Goal: Register for event/course

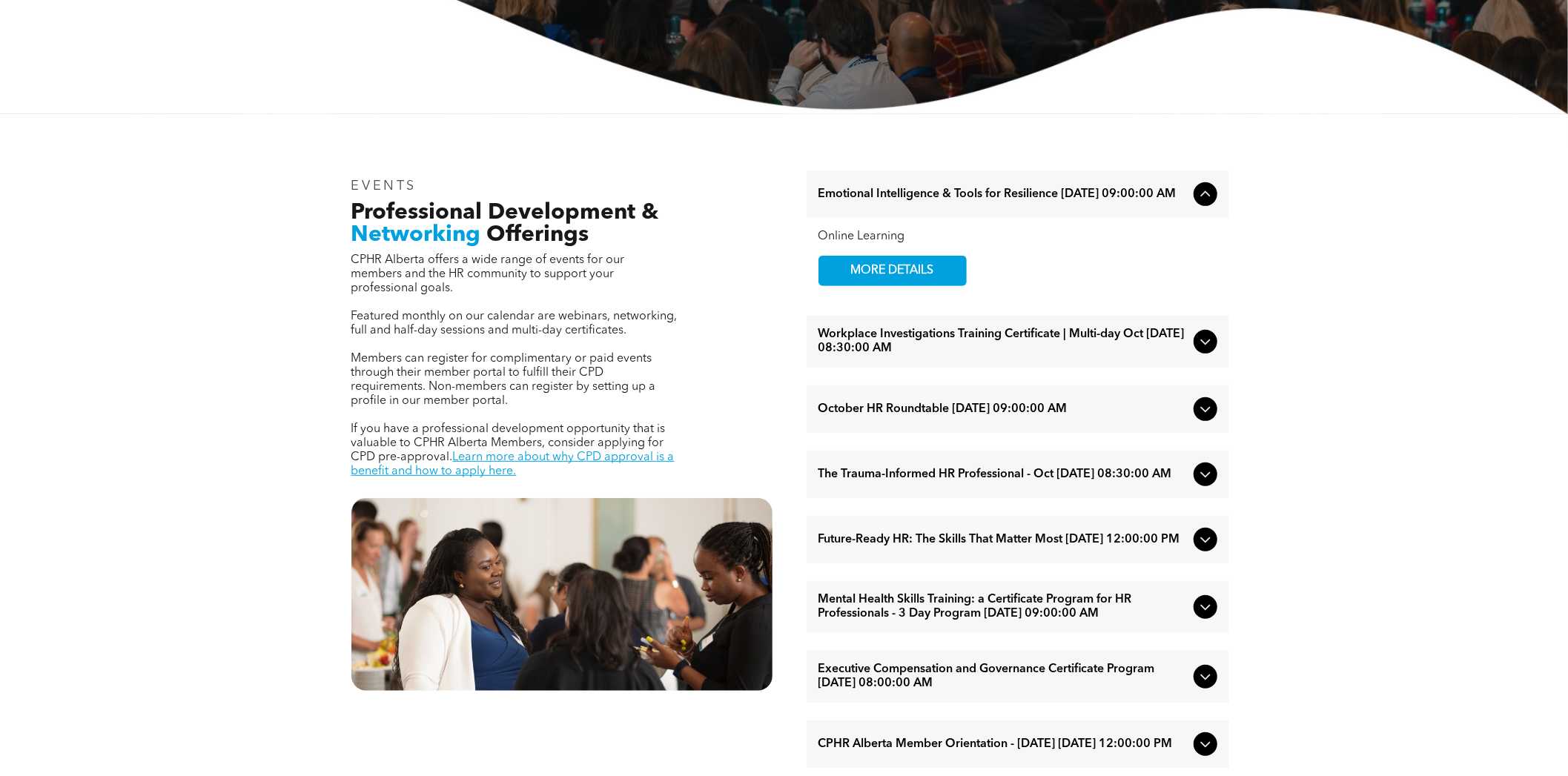
scroll to position [445, 0]
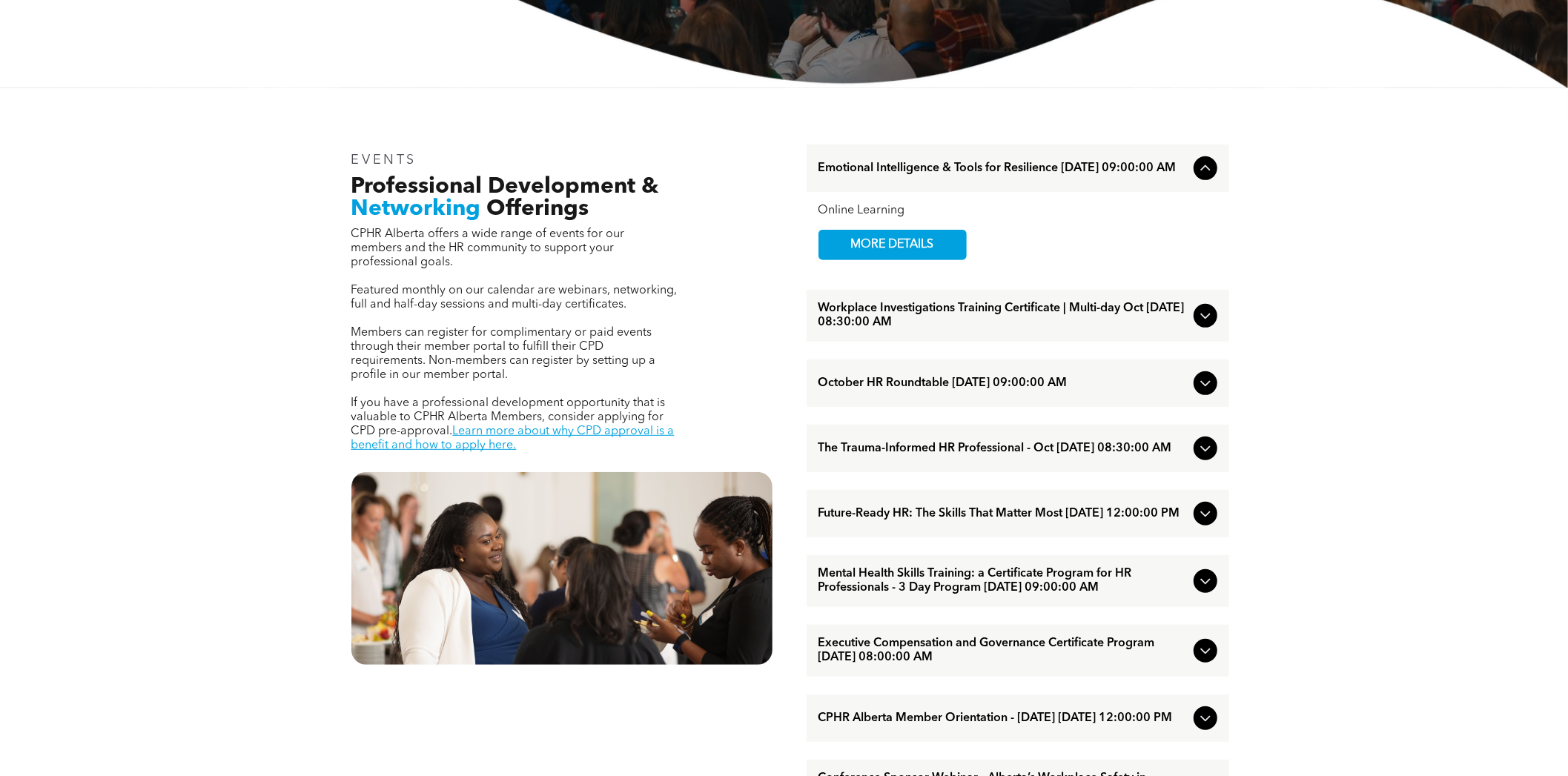
click at [990, 328] on span "Workplace Investigations Training Certificate | Multi-day Oct [DATE] 08:30:00 AM" at bounding box center [1003, 316] width 370 height 28
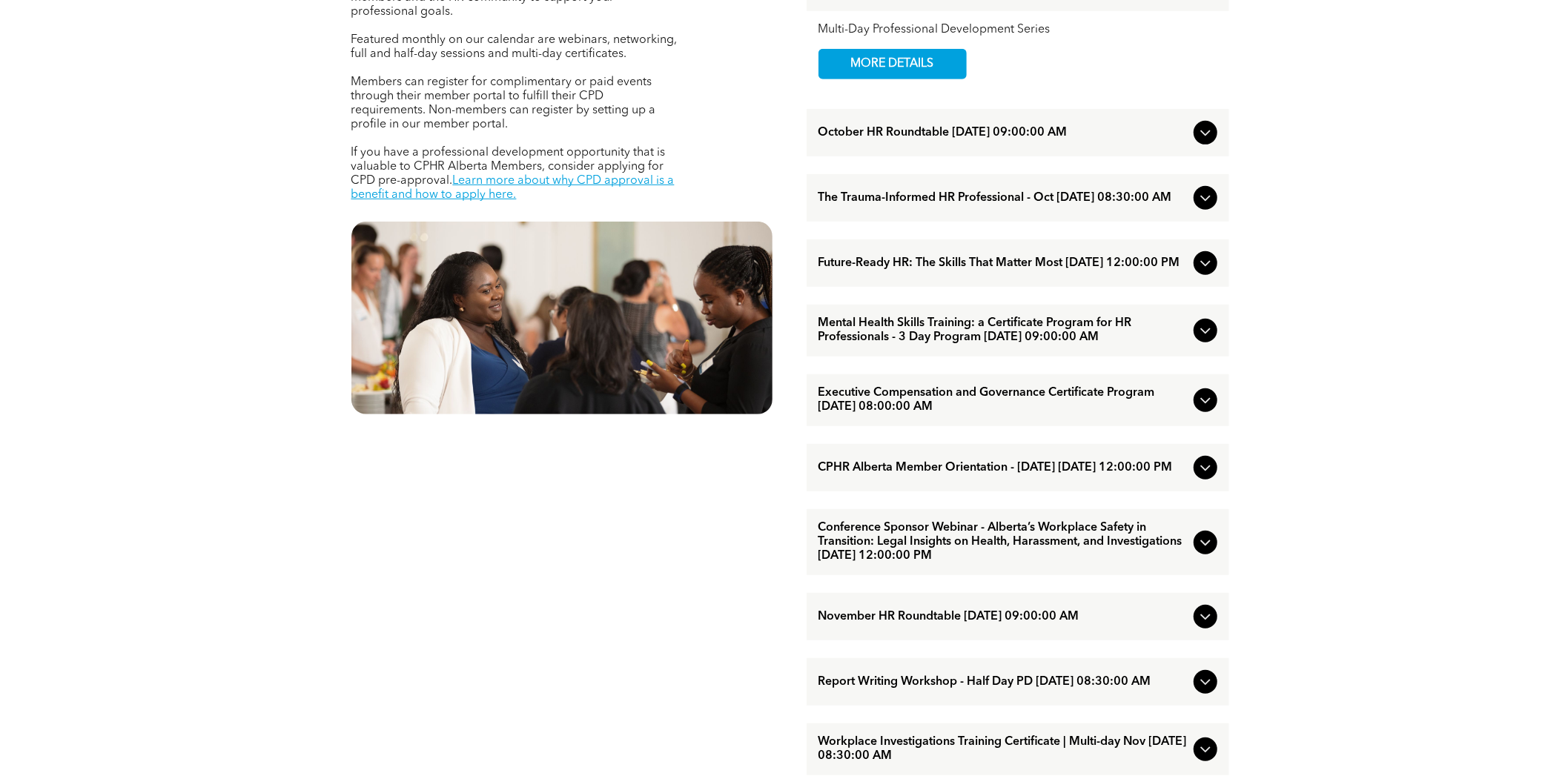
scroll to position [741, 0]
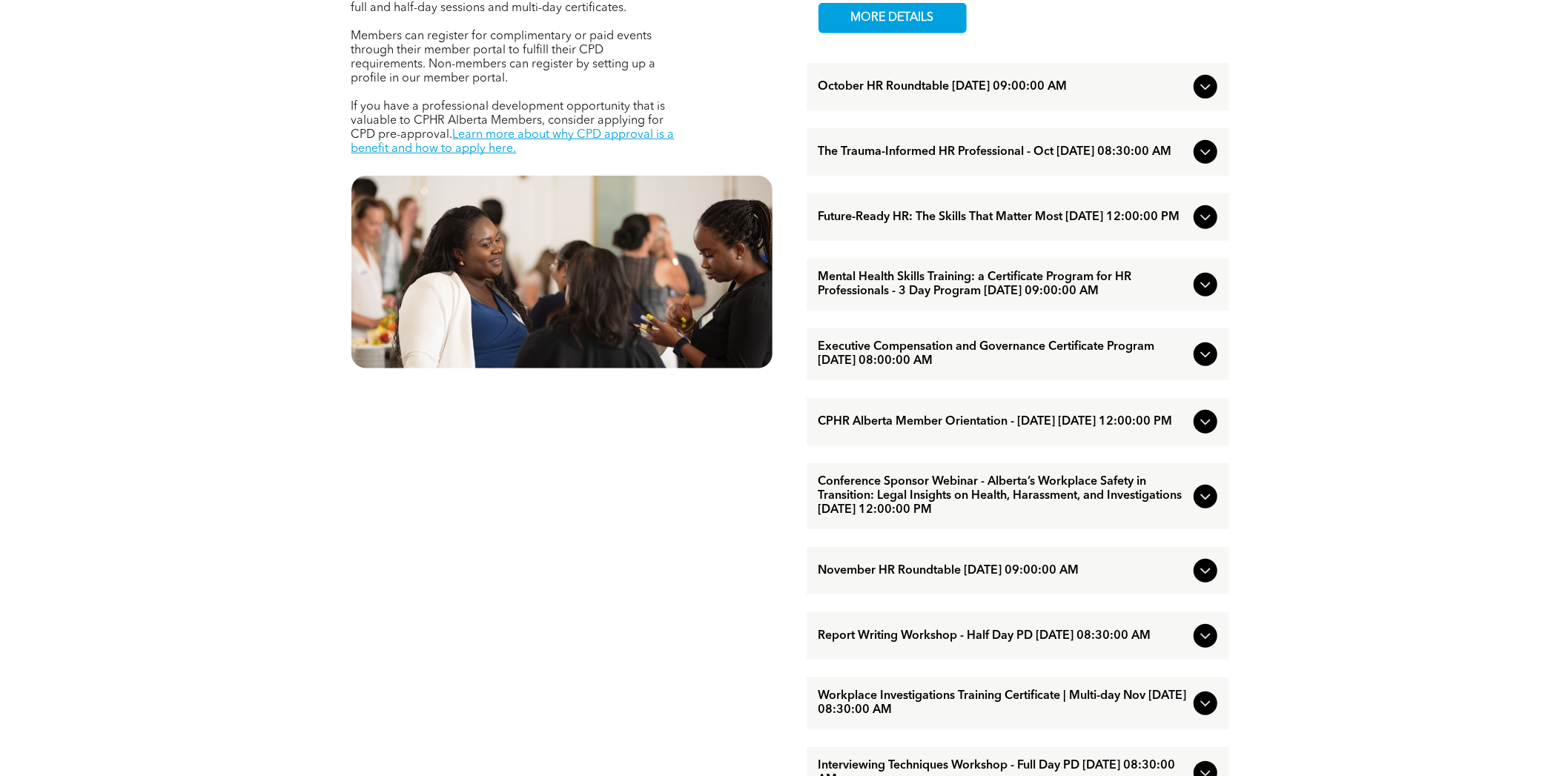
click at [1105, 298] on span "Mental Health Skills Training: a Certificate Program for HR Professionals - 3 D…" at bounding box center [1003, 285] width 370 height 28
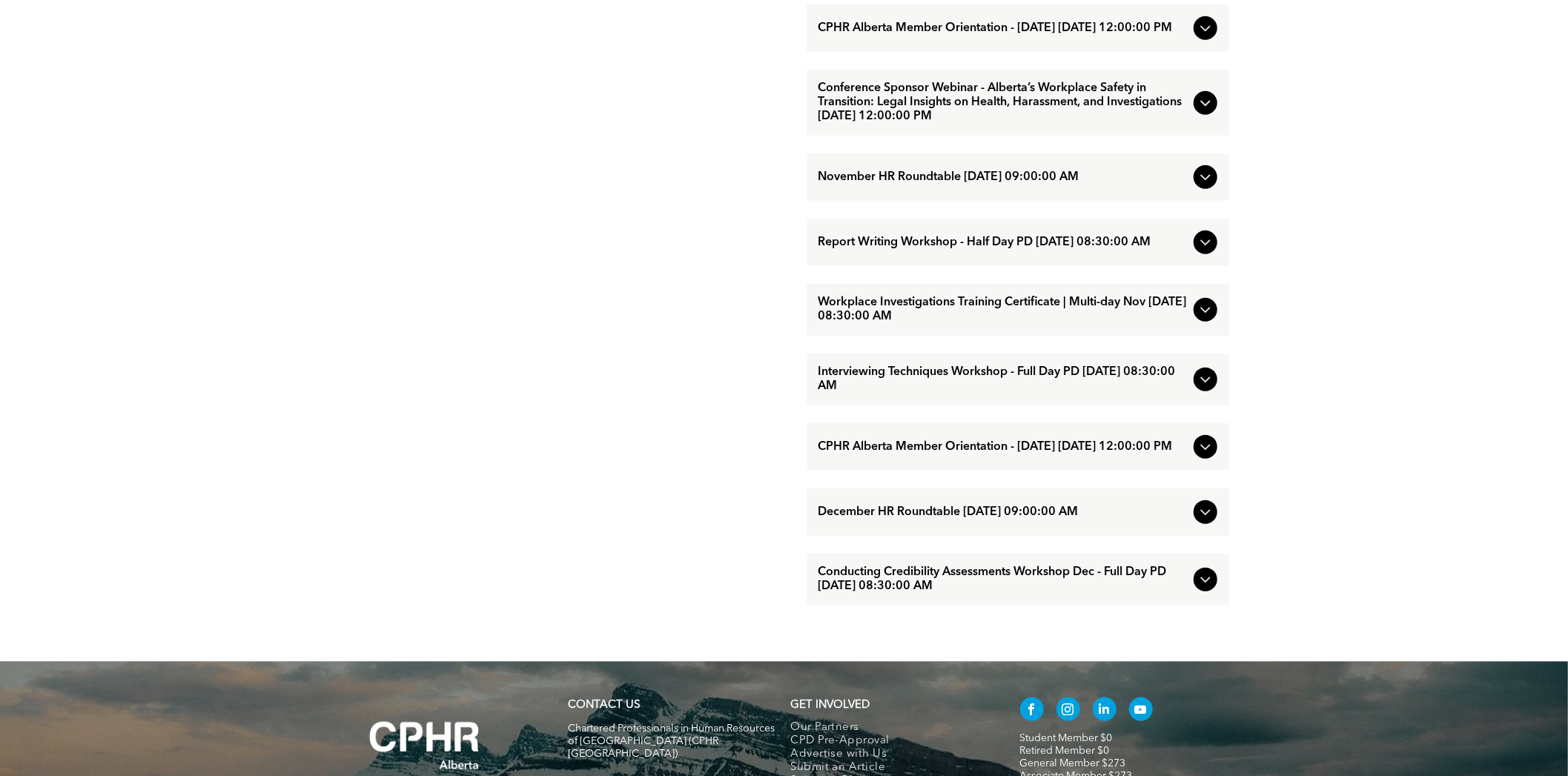
scroll to position [1111, 0]
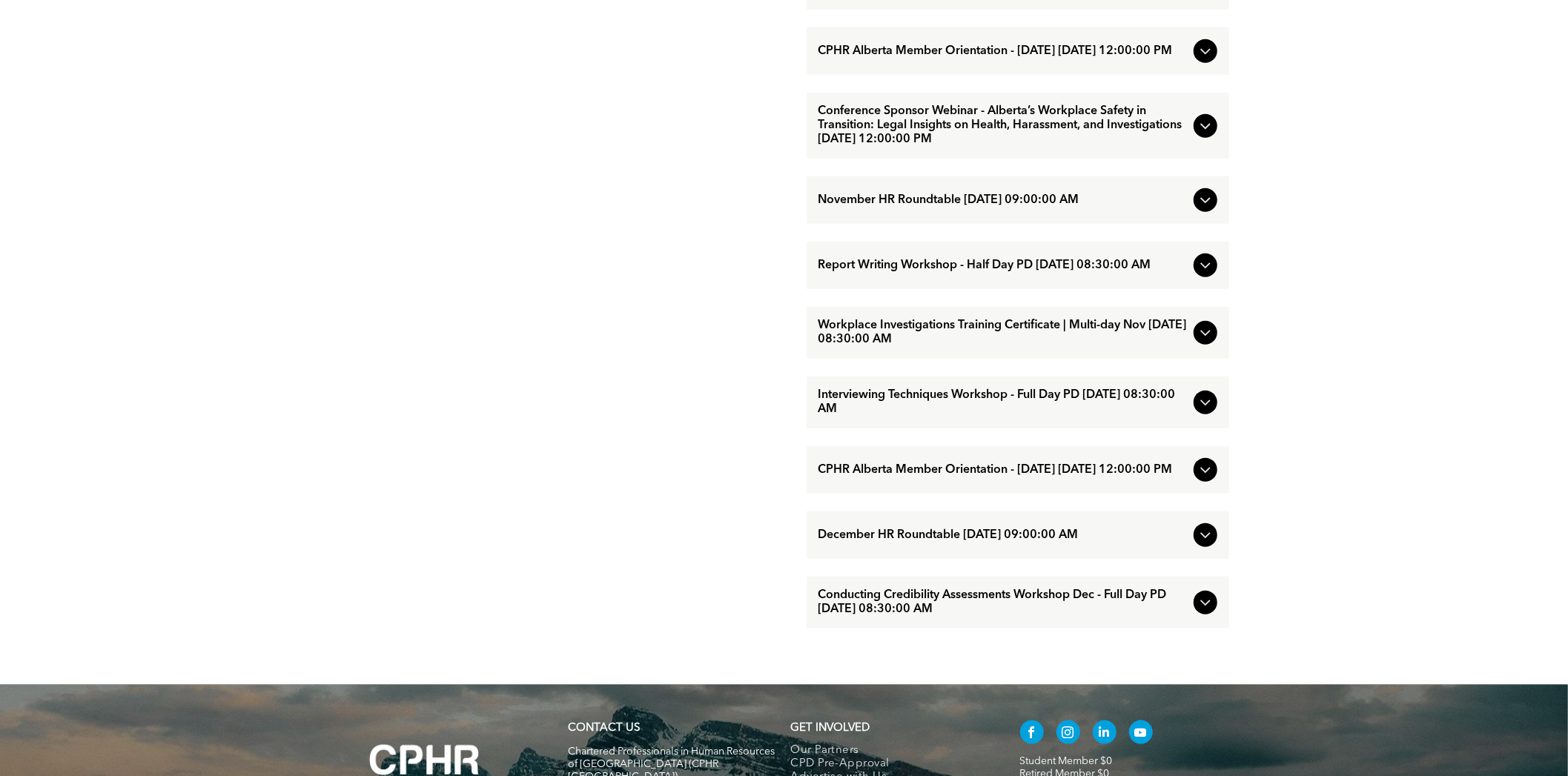
click at [669, 640] on div "EVENTS Professional Development & Networking Offerings CPHR Alberta offers a wi…" at bounding box center [562, 52] width 445 height 1175
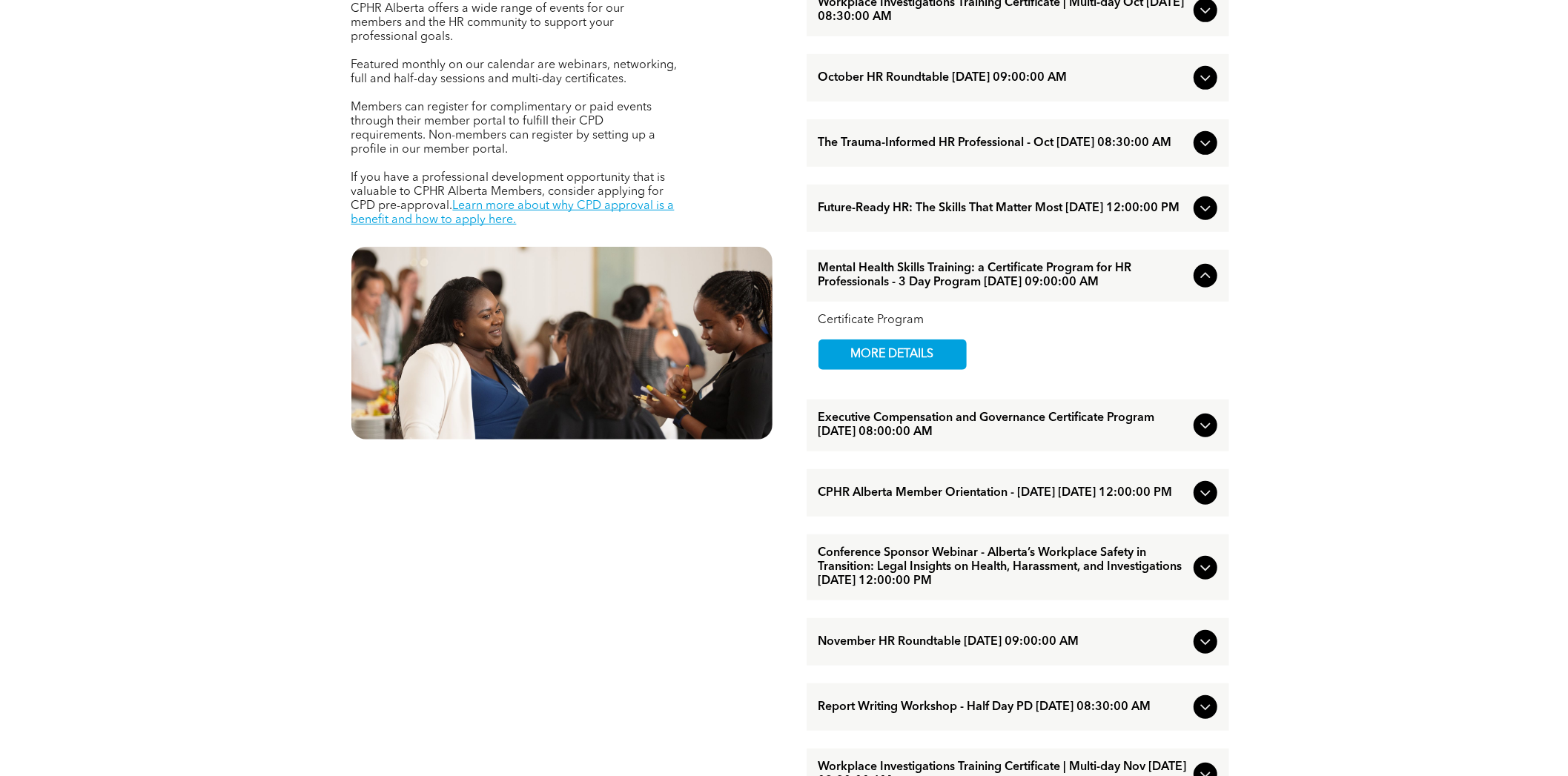
scroll to position [666, 0]
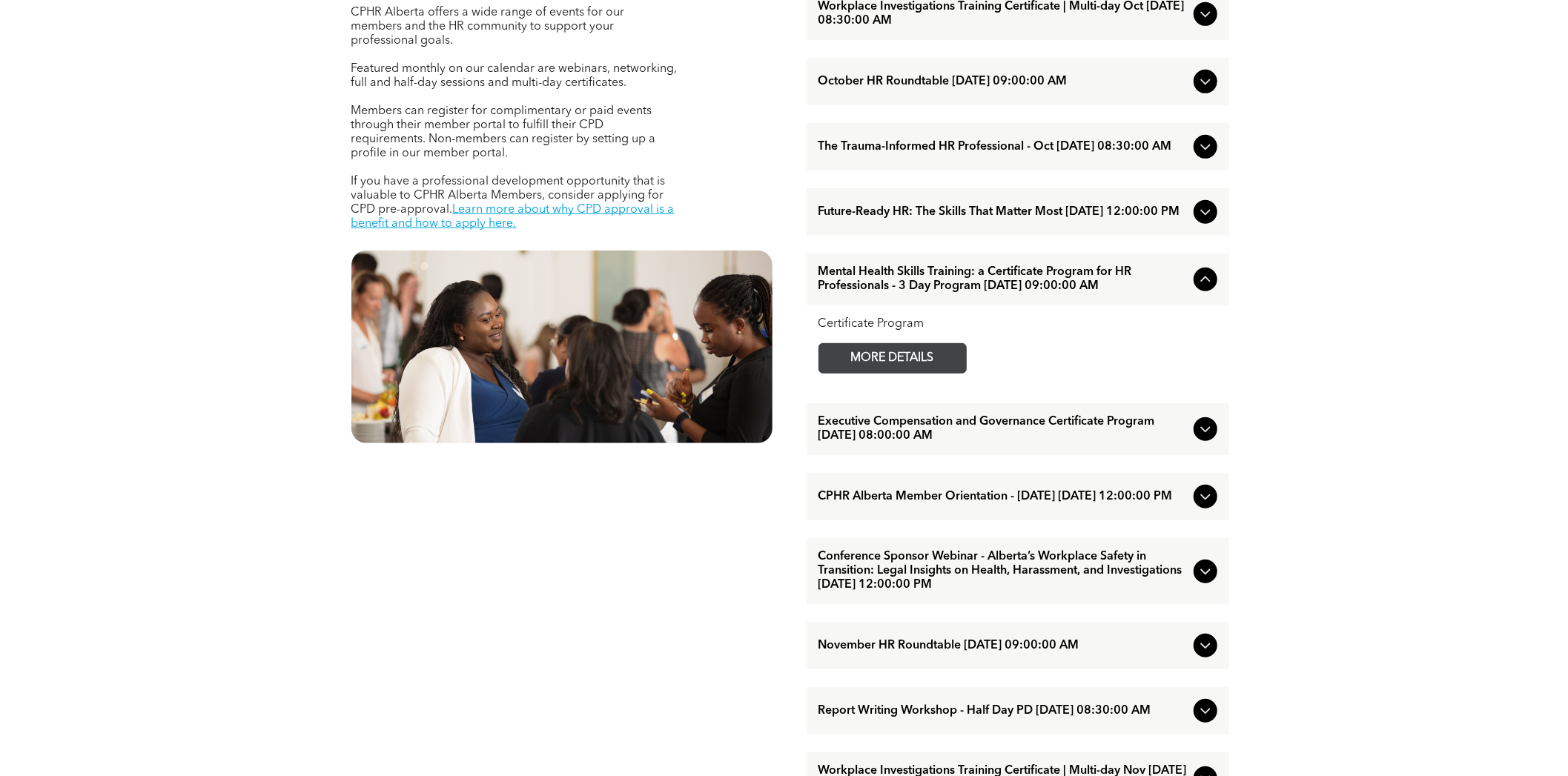
click at [914, 372] on span "MORE DETAILS" at bounding box center [892, 358] width 117 height 28
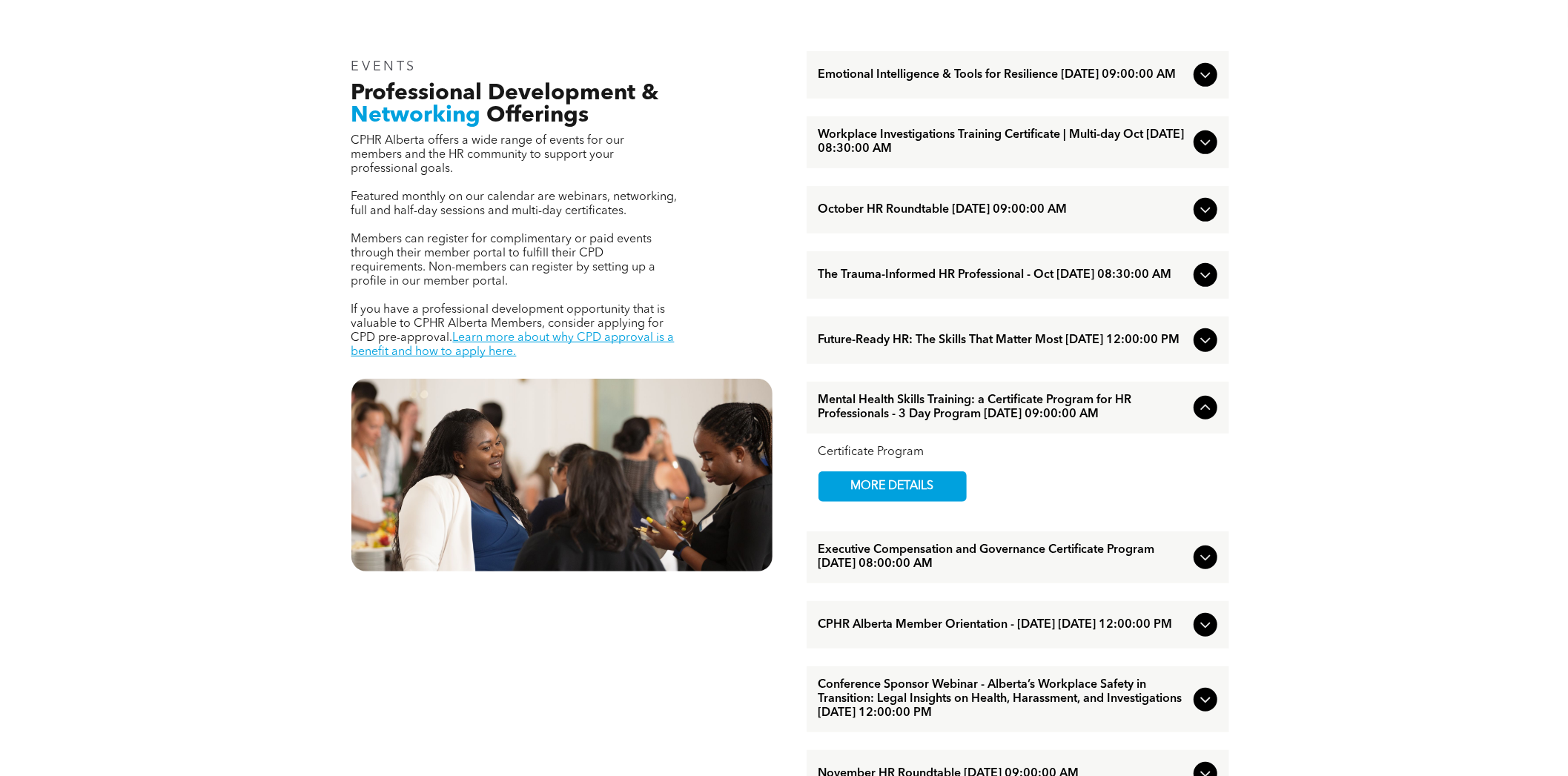
scroll to position [370, 0]
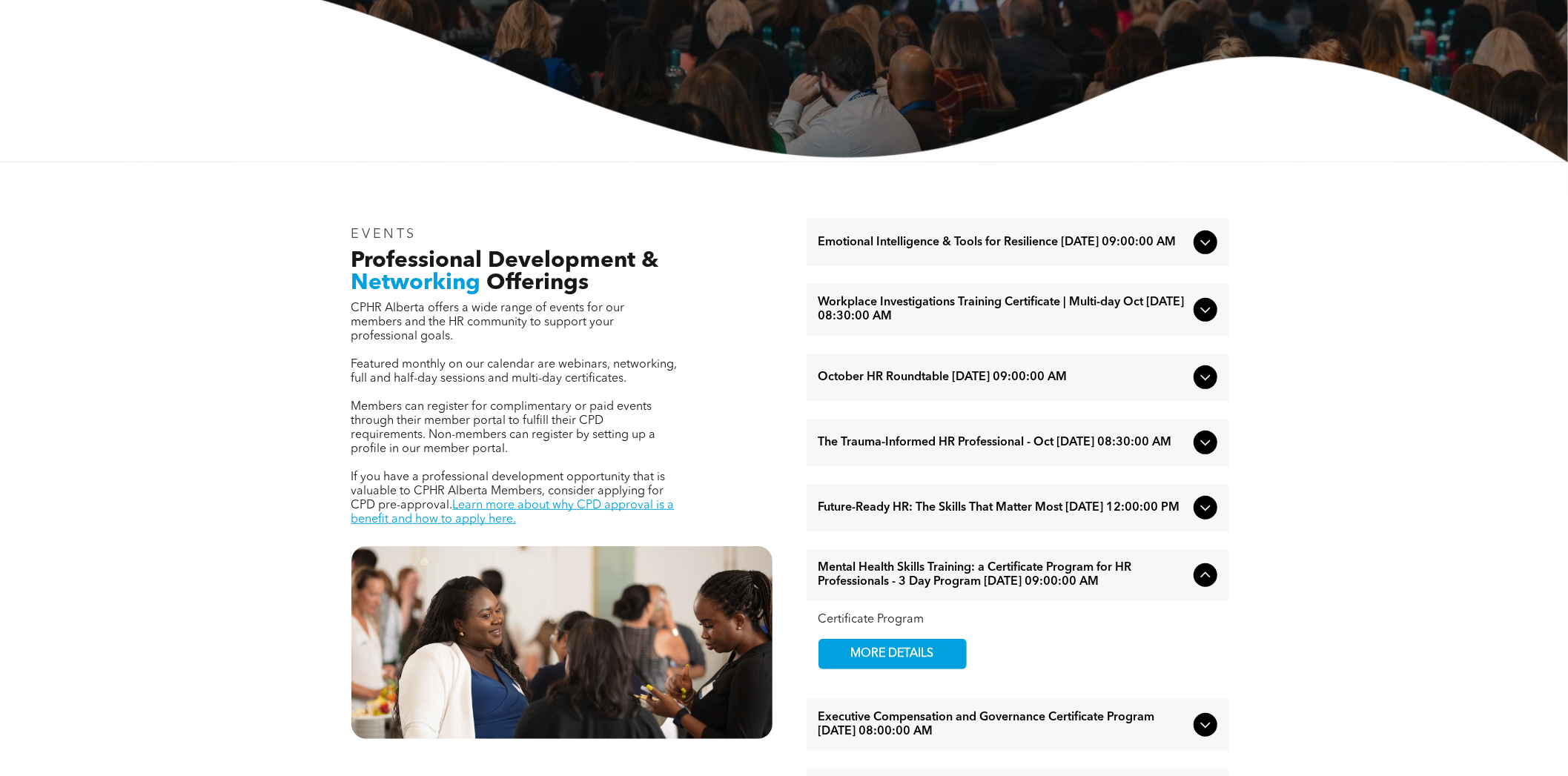
click at [1061, 241] on span "Emotional Intelligence & Tools for Resilience [DATE] 09:00:00 AM" at bounding box center [1003, 242] width 370 height 14
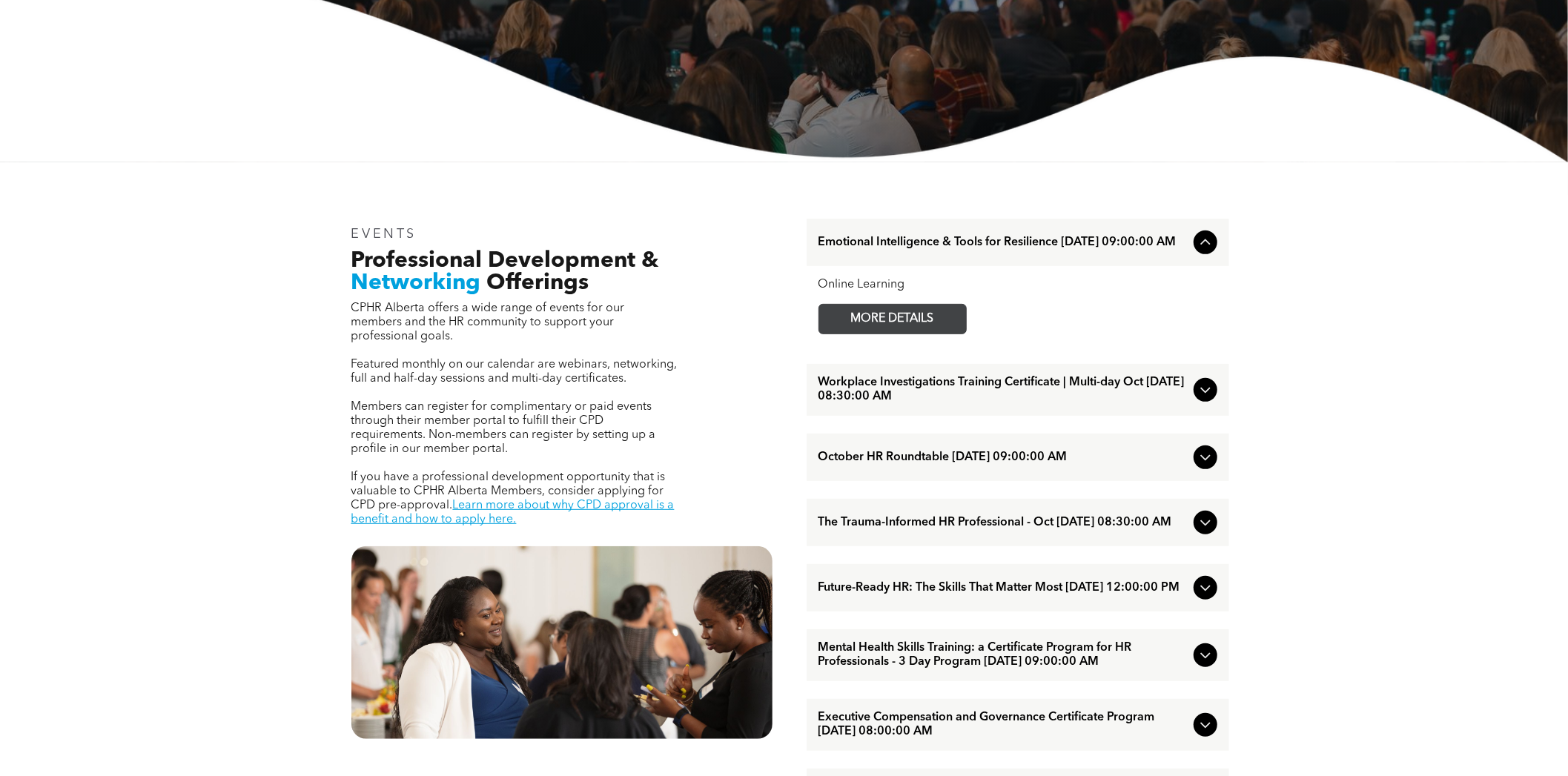
click at [879, 316] on span "MORE DETAILS" at bounding box center [892, 319] width 117 height 28
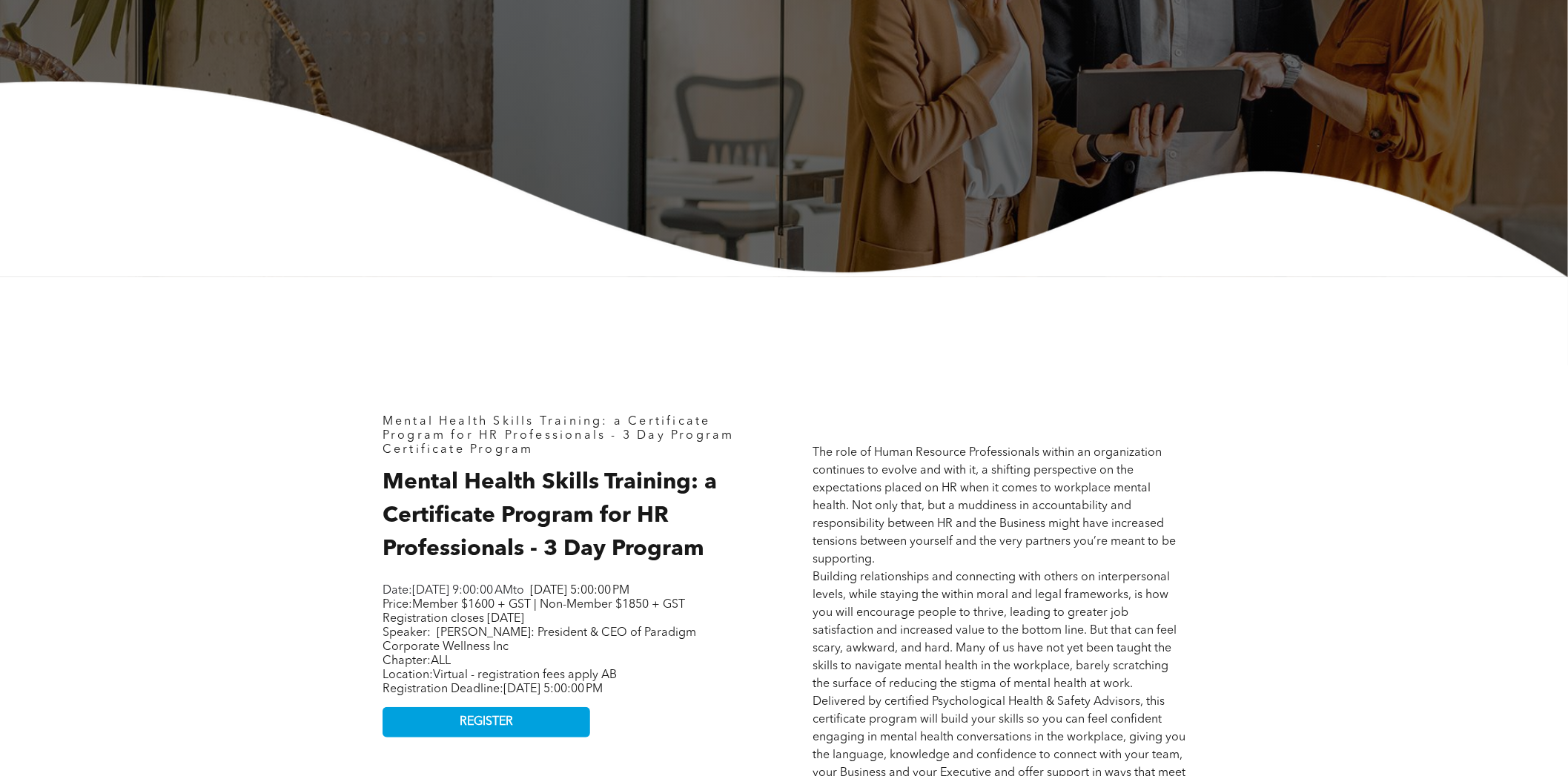
scroll to position [370, 0]
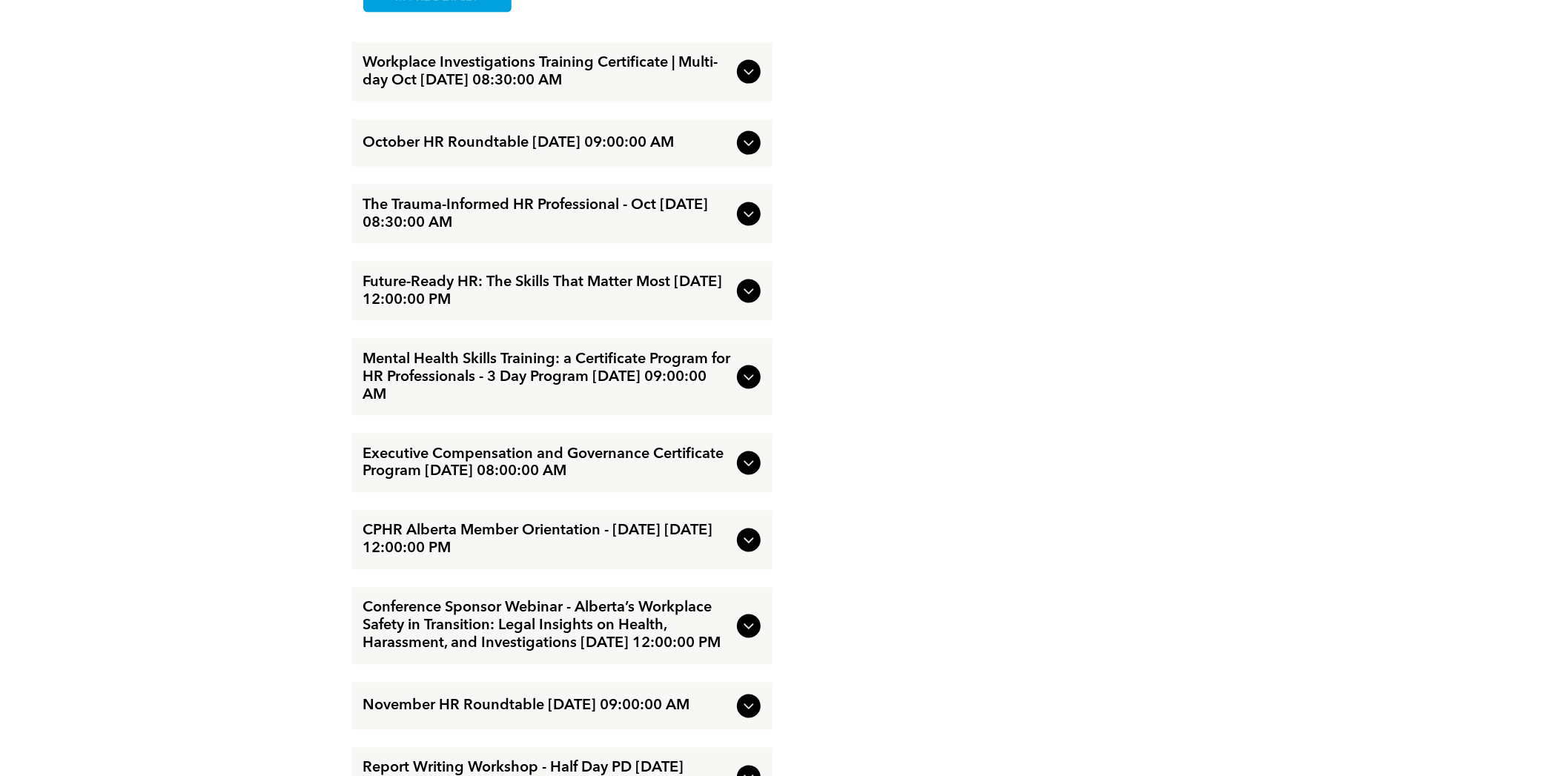
scroll to position [2000, 0]
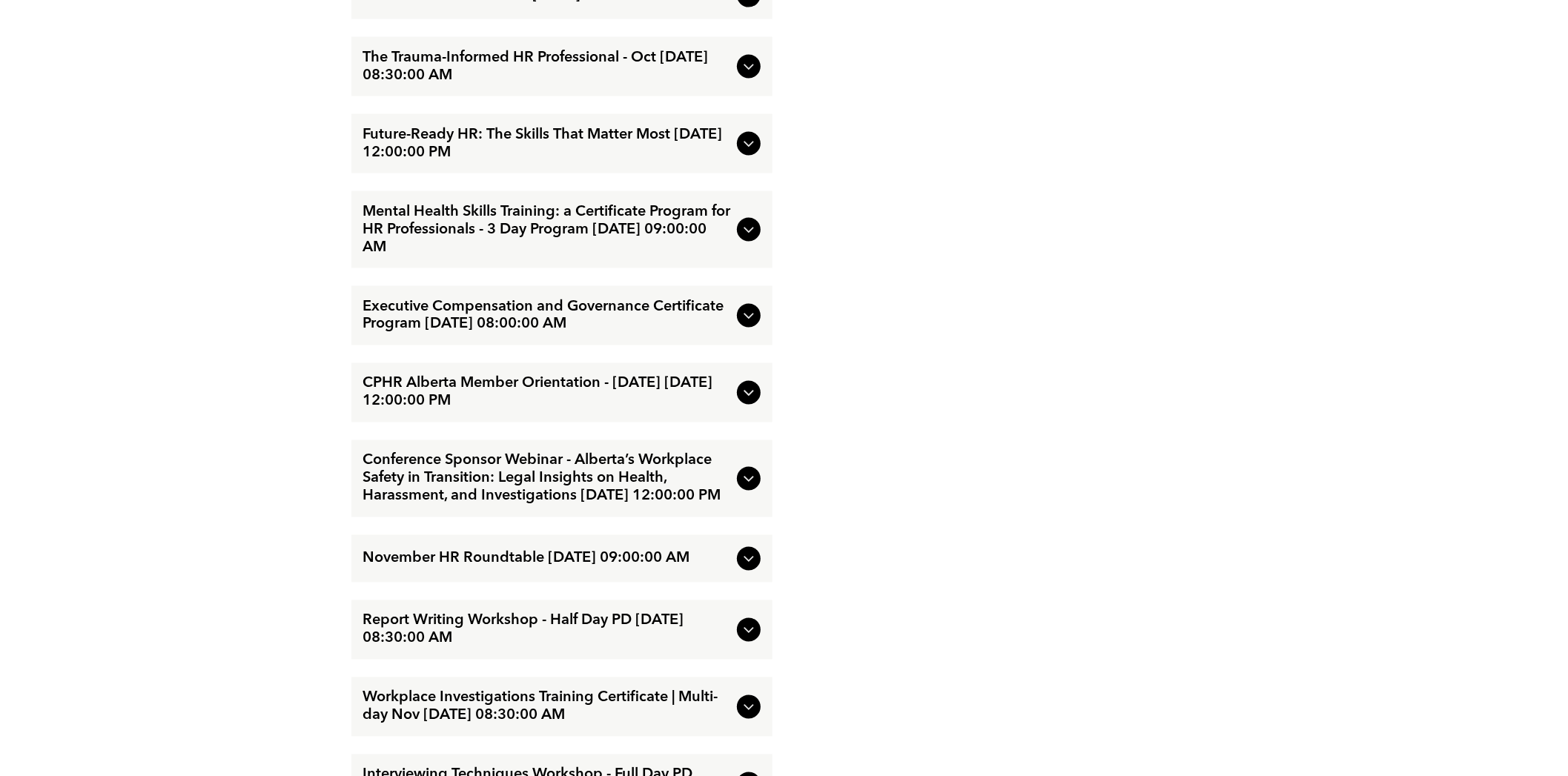
drag, startPoint x: 1100, startPoint y: 603, endPoint x: 1085, endPoint y: 612, distance: 17.5
click at [1100, 603] on div at bounding box center [1006, 385] width 445 height 1319
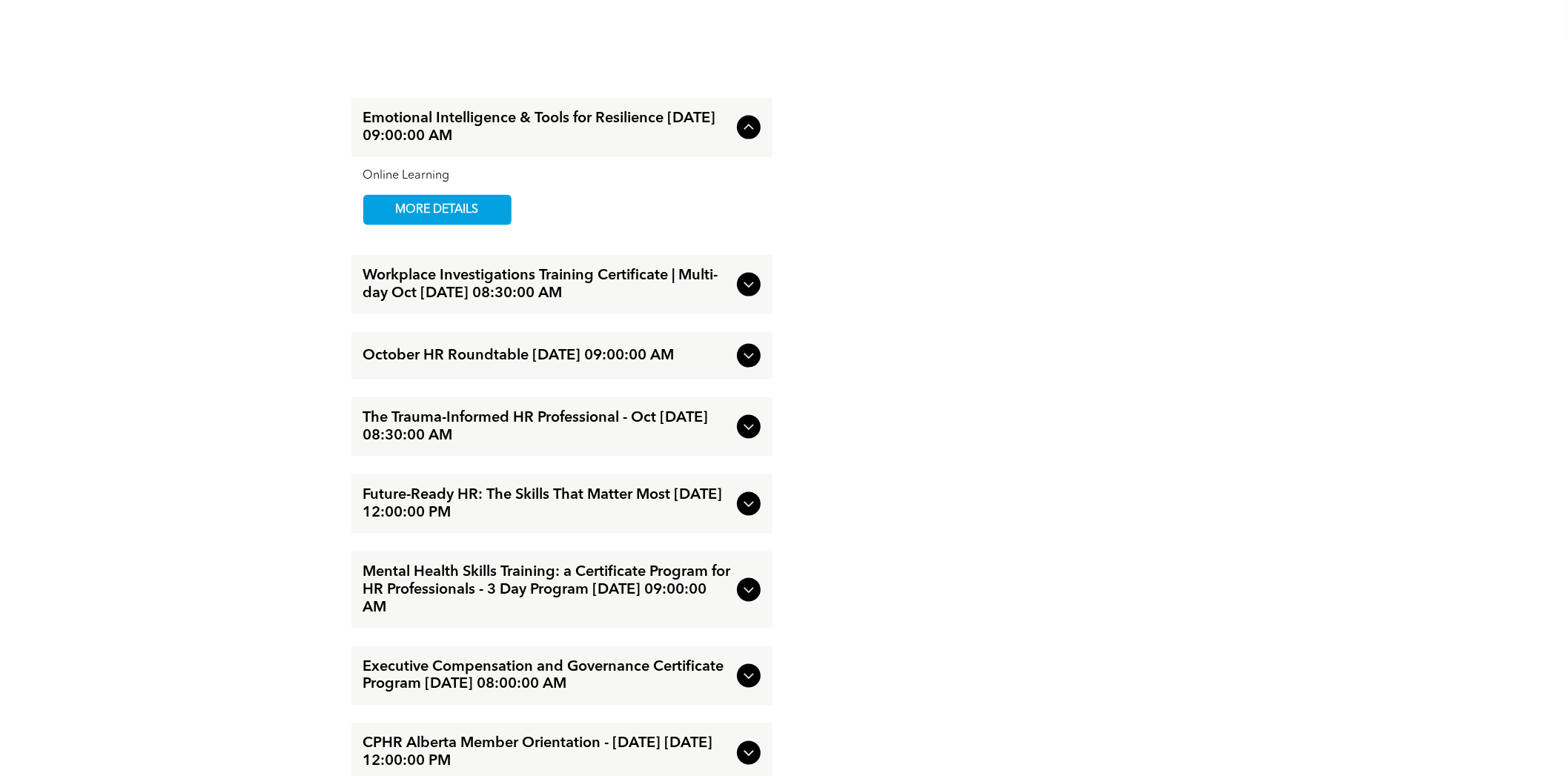
scroll to position [1630, 0]
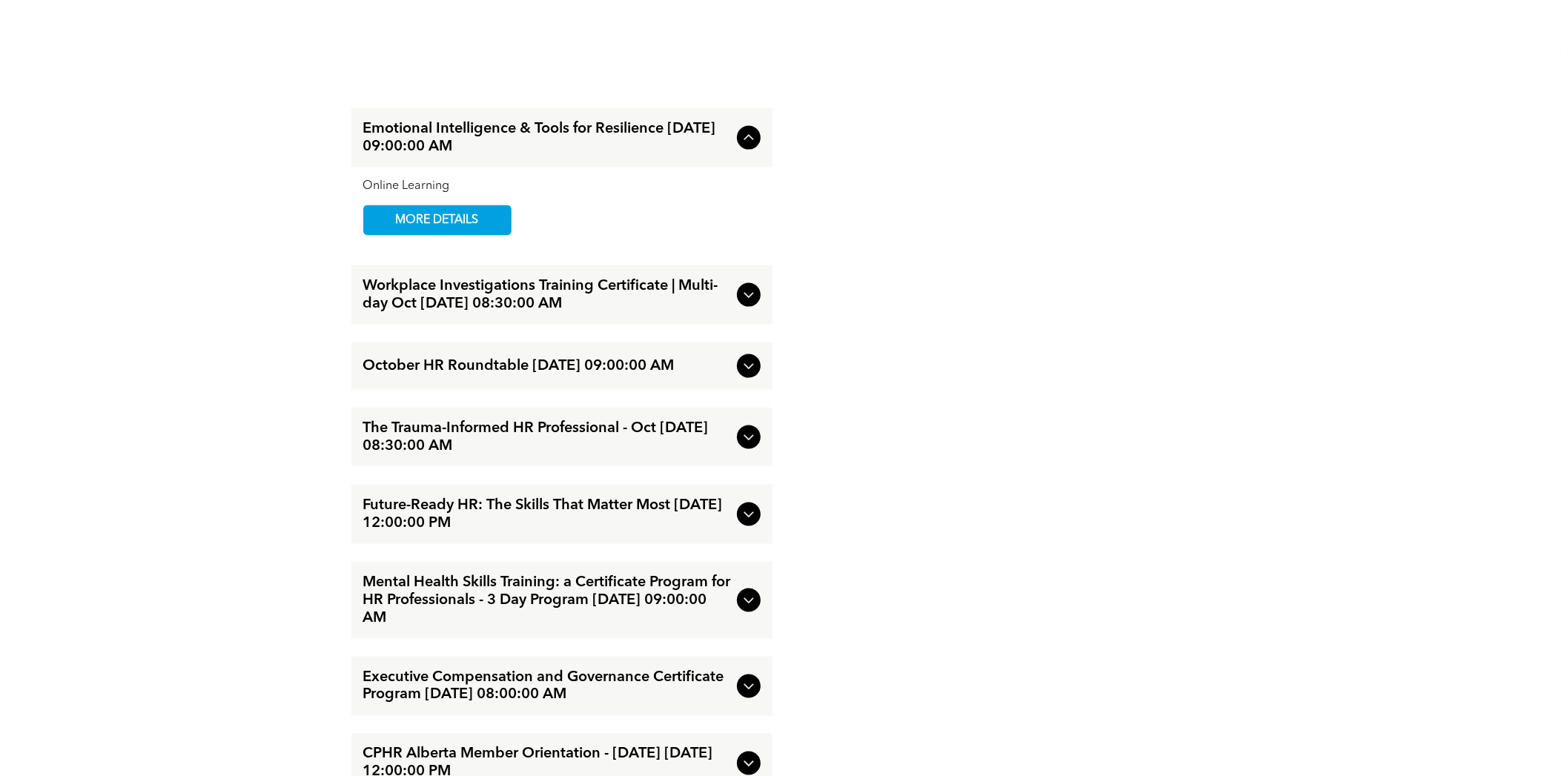
click at [640, 532] on span "Future-Ready HR: The Skills That Matter Most October/15/2025 12:00:00 PM" at bounding box center [546, 514] width 368 height 35
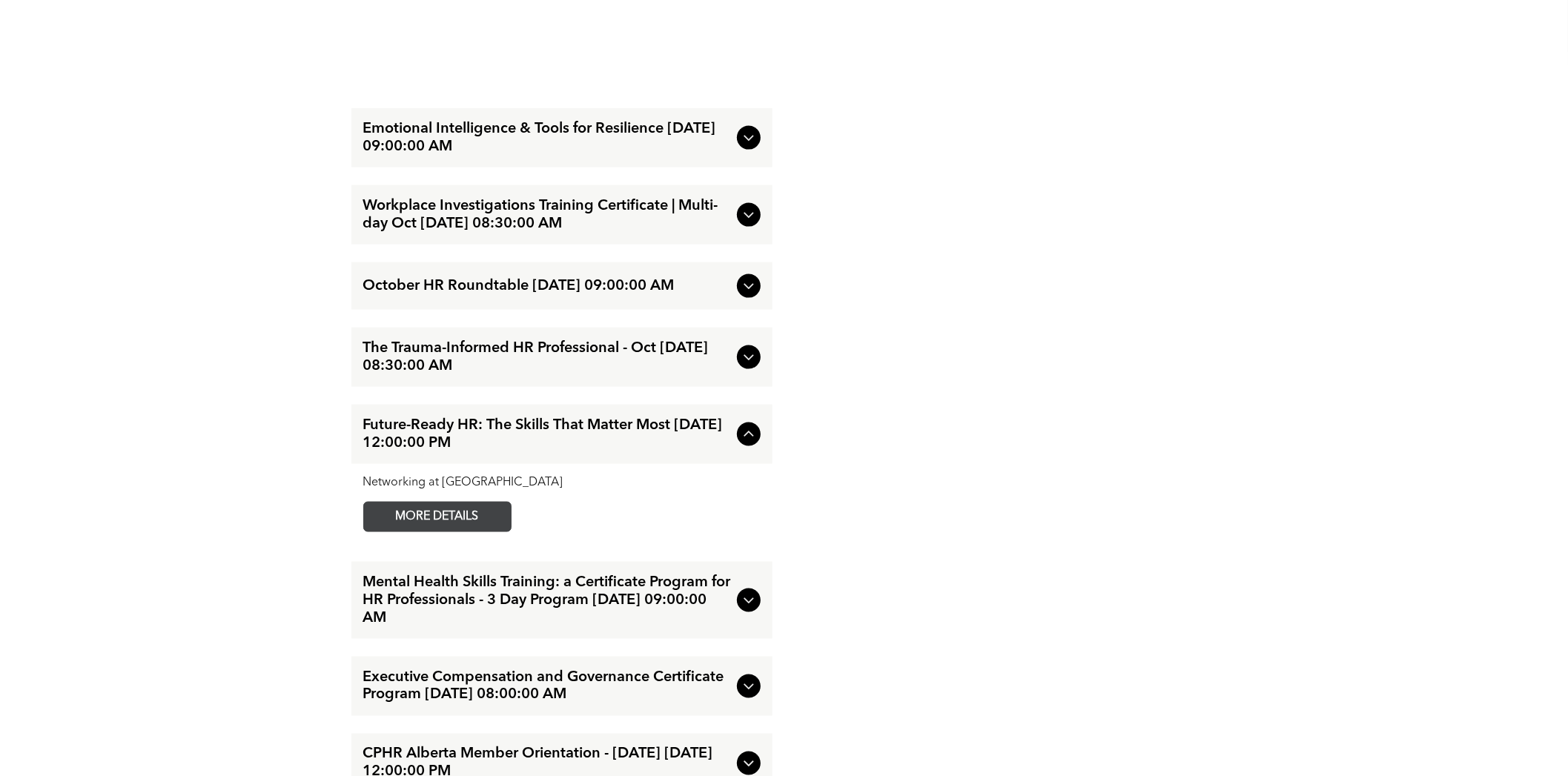
click at [484, 520] on span "MORE DETAILS" at bounding box center [437, 517] width 117 height 28
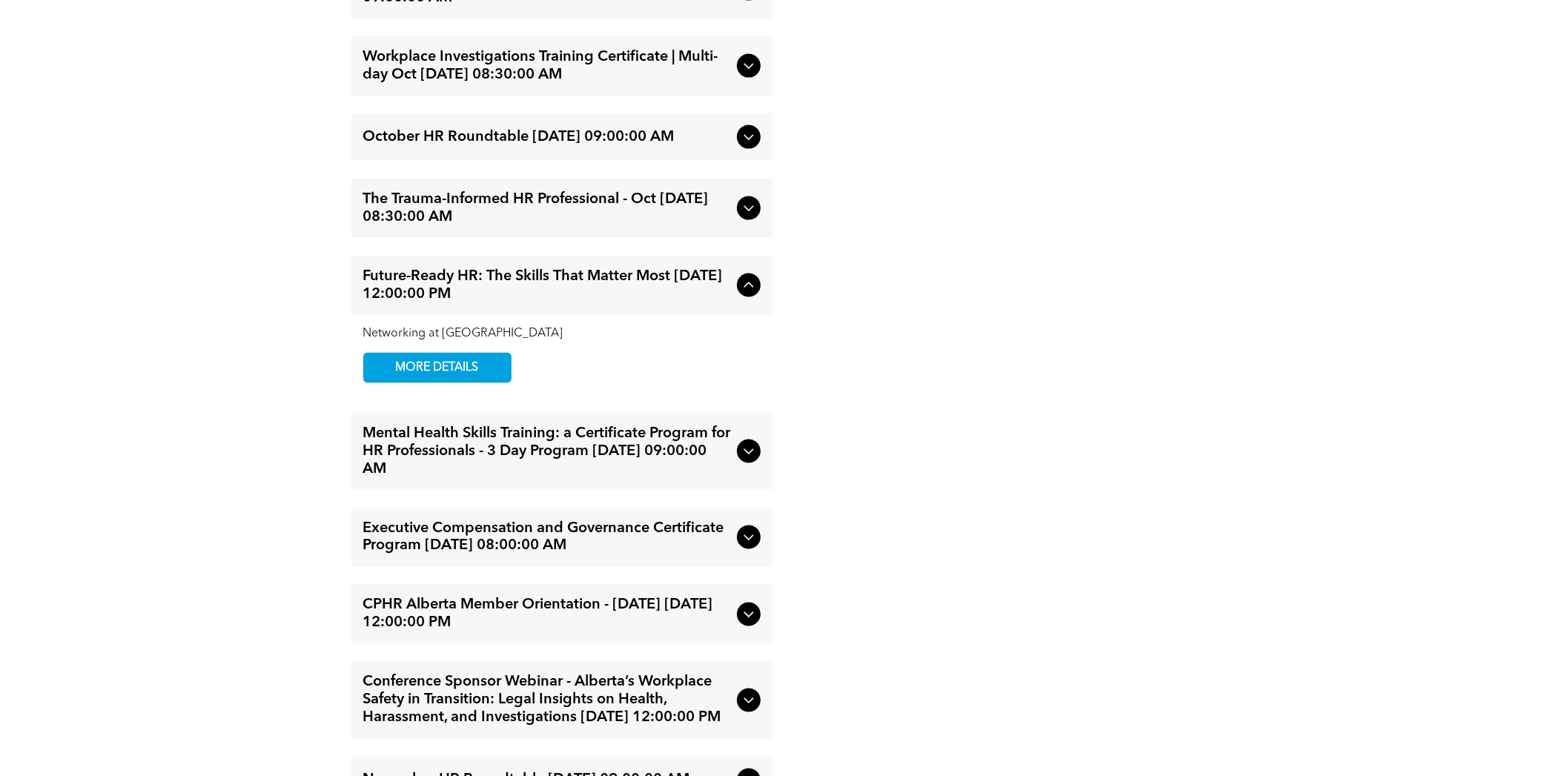
drag, startPoint x: 747, startPoint y: 464, endPoint x: 733, endPoint y: 477, distance: 19.1
click at [747, 461] on icon at bounding box center [749, 451] width 18 height 18
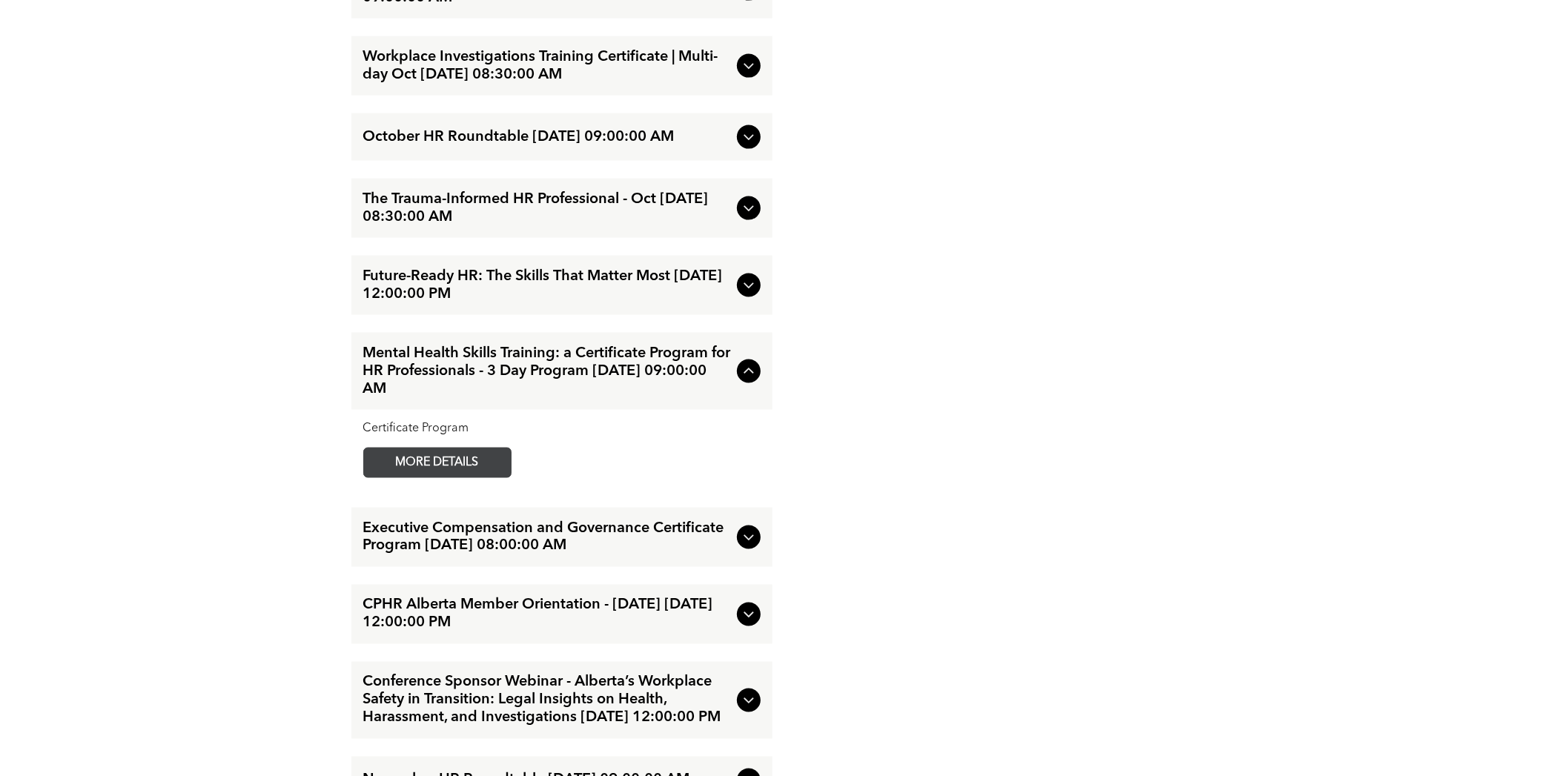
click at [438, 477] on span "MORE DETAILS" at bounding box center [437, 463] width 117 height 28
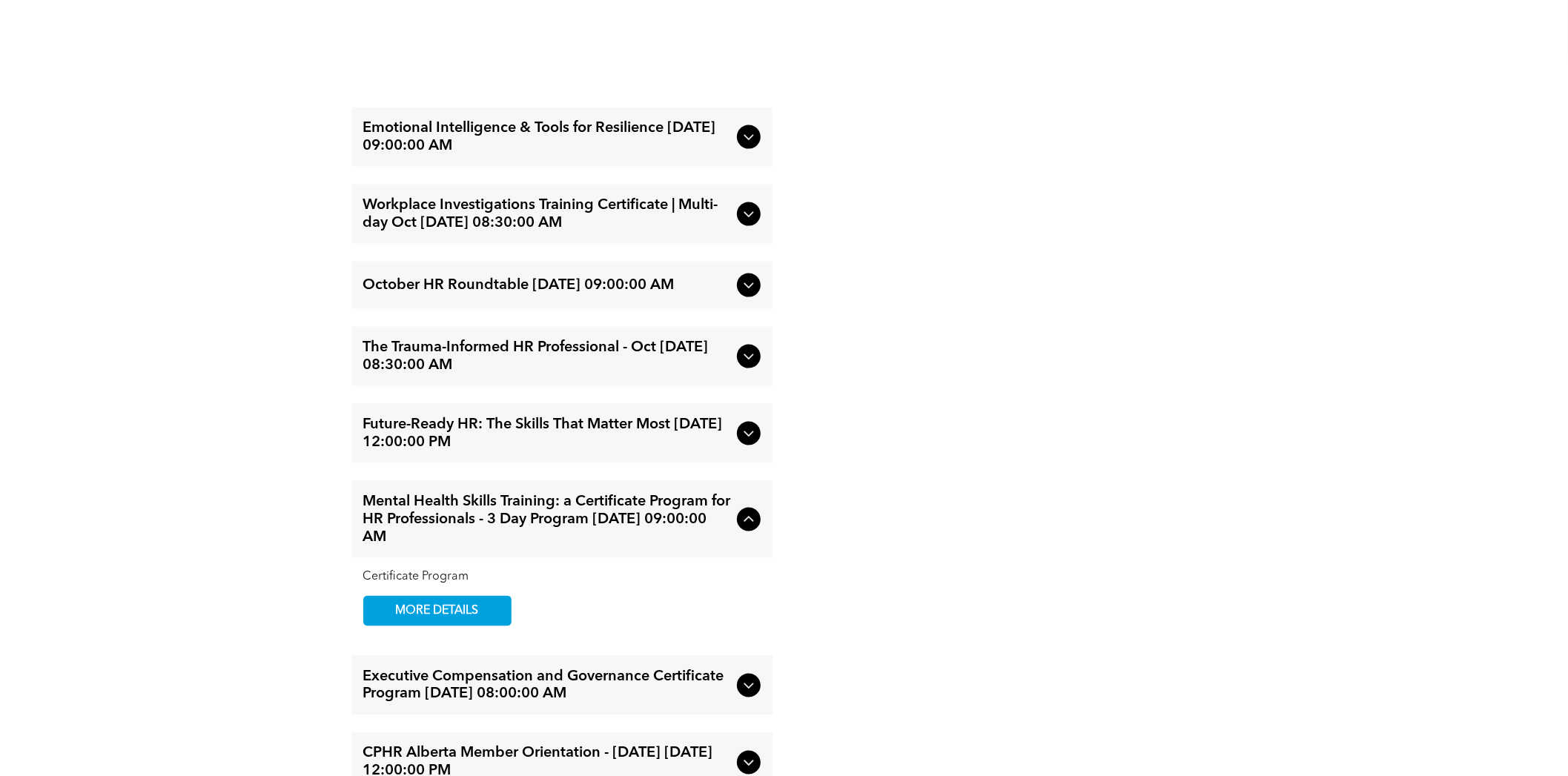
scroll to position [1630, 0]
click at [696, 124] on span "Emotional Intelligence & Tools for Resilience October/01/2025 09:00:00 AM" at bounding box center [546, 137] width 368 height 35
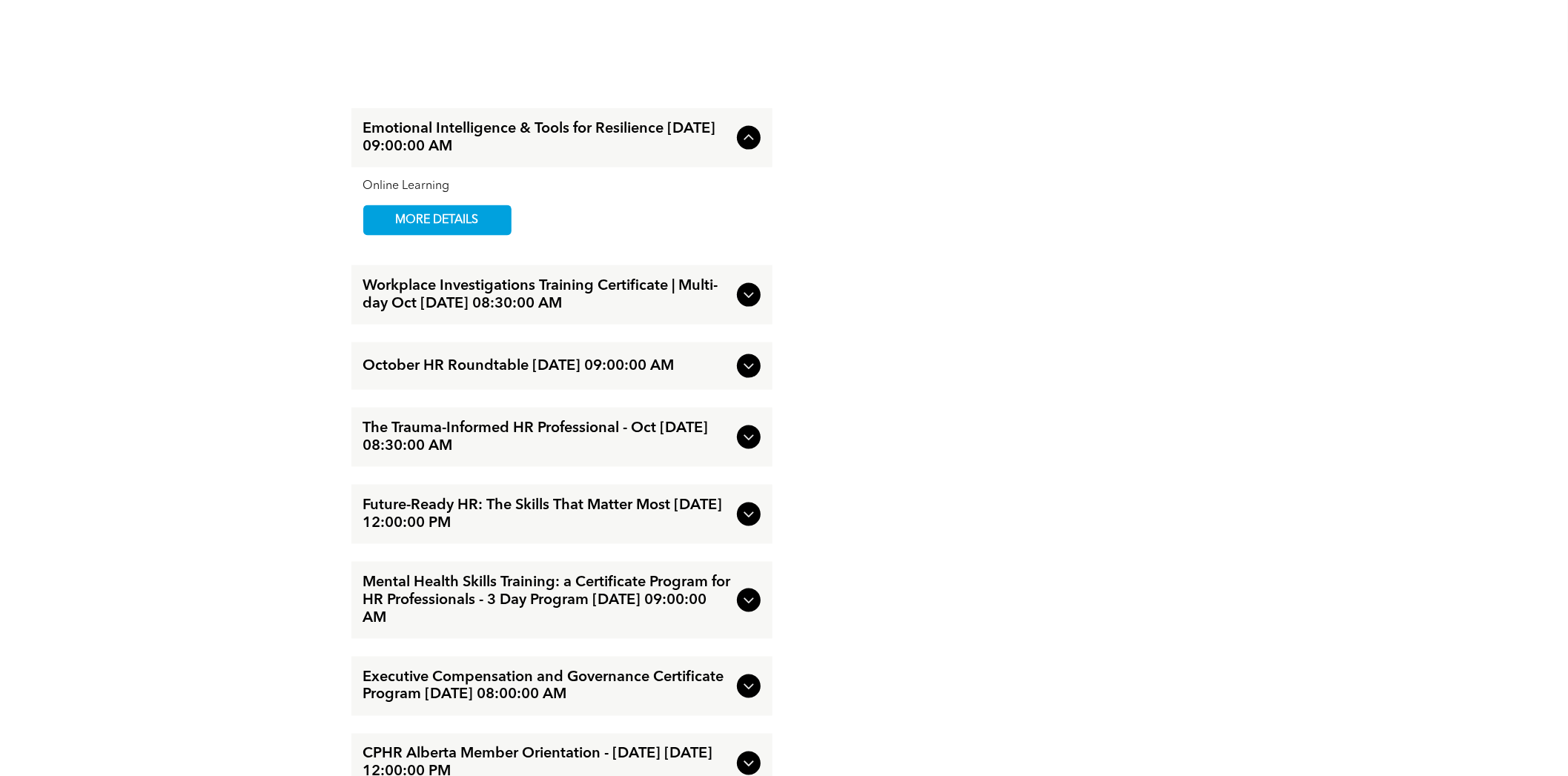
click at [468, 203] on div "Online Learning MORE DETAILS" at bounding box center [562, 207] width 397 height 56
click at [468, 224] on span "MORE DETAILS" at bounding box center [437, 220] width 117 height 28
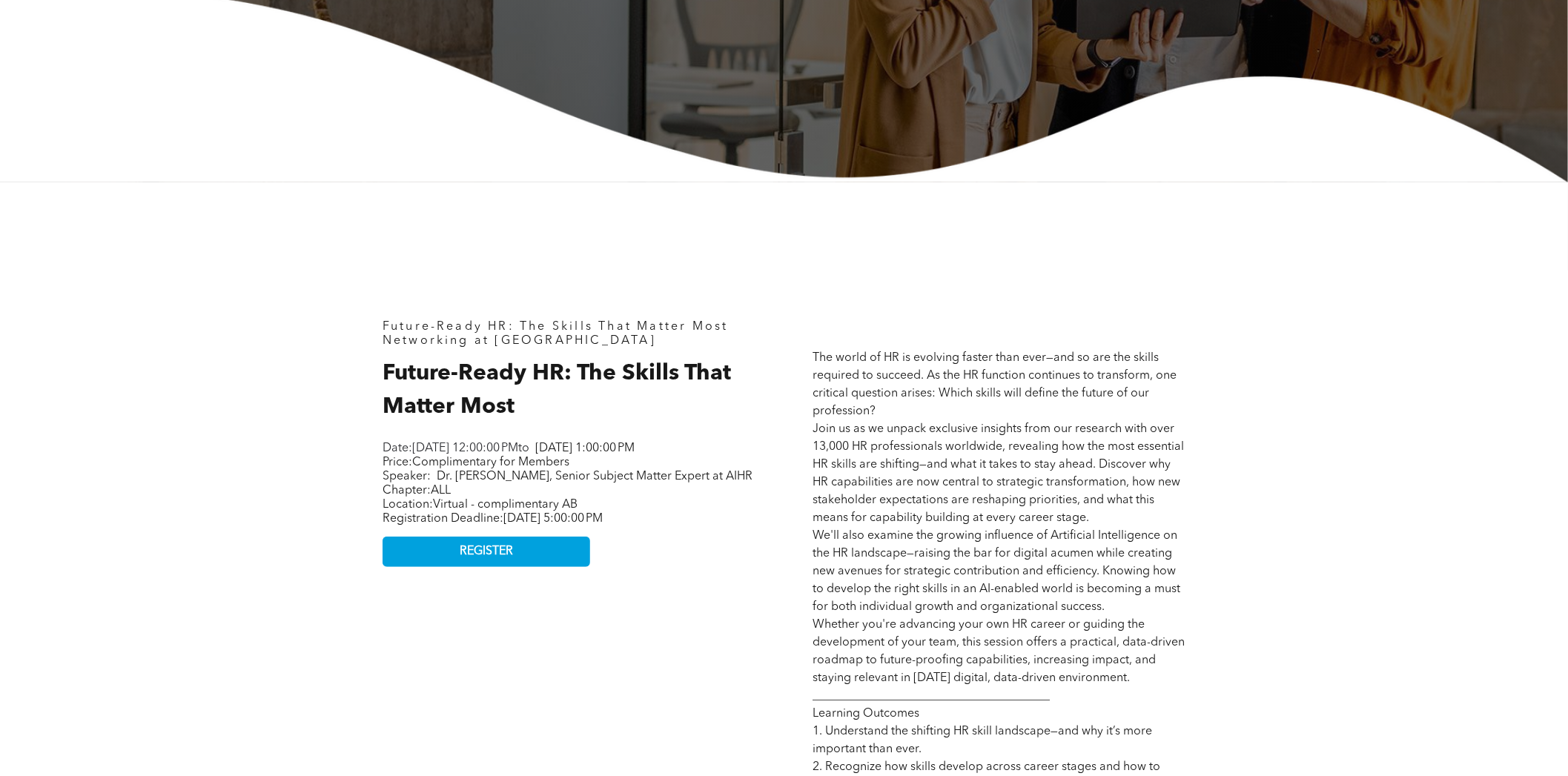
scroll to position [666, 0]
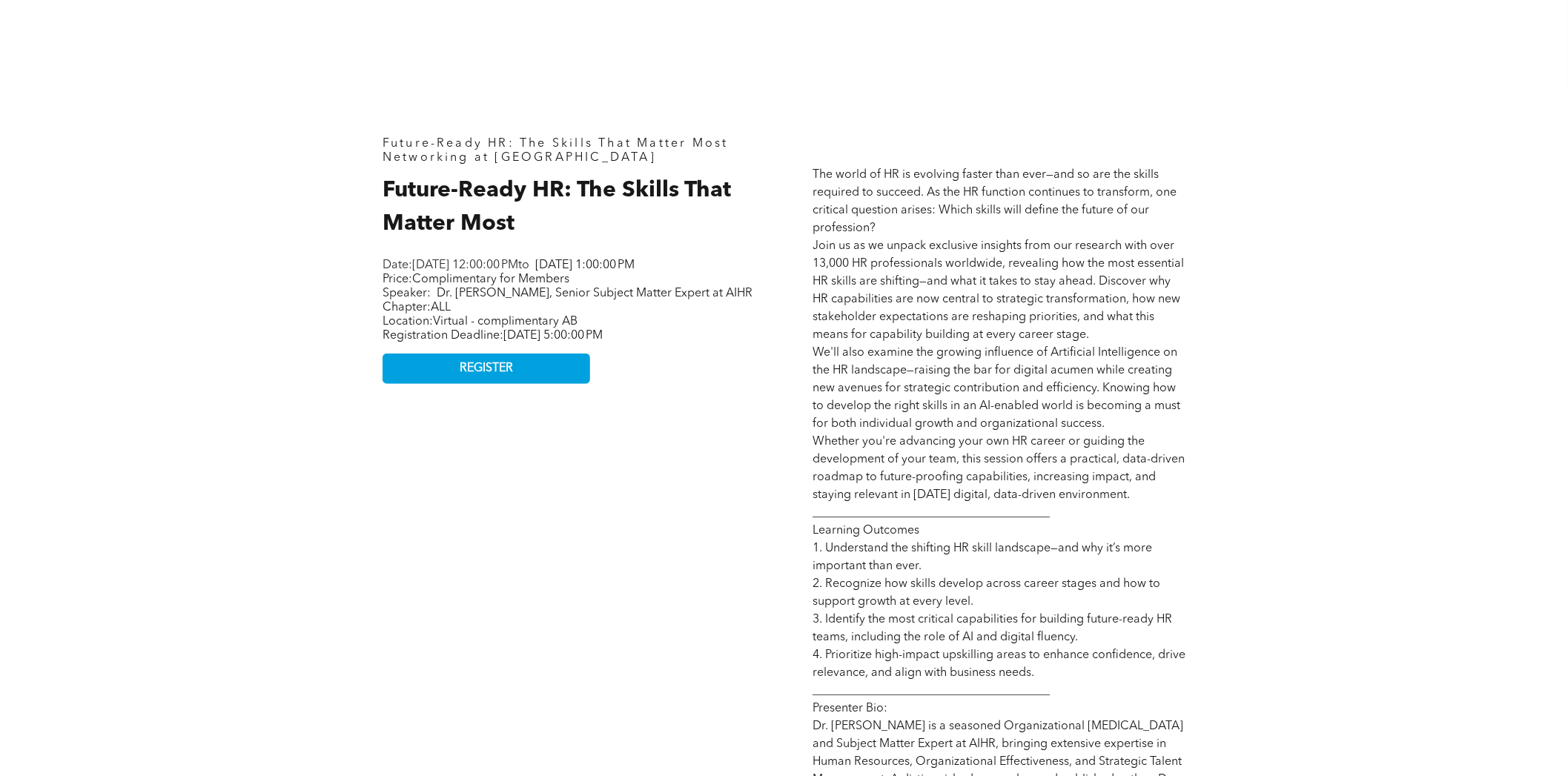
click at [278, 146] on div "Future-Ready HR: The Skills That Matter Most Networking at Noon Future-Ready HR…" at bounding box center [784, 533] width 1568 height 1069
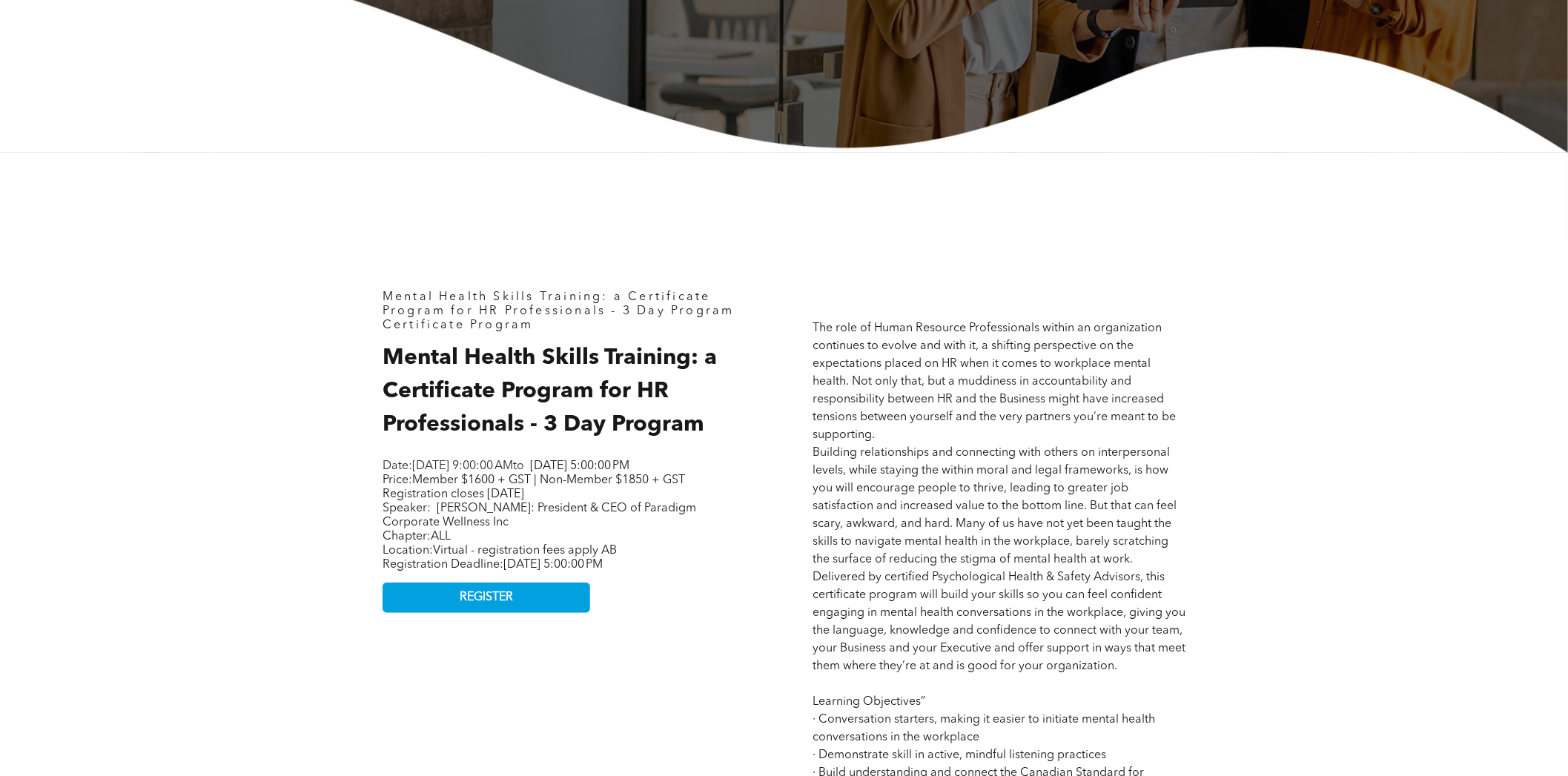
scroll to position [519, 0]
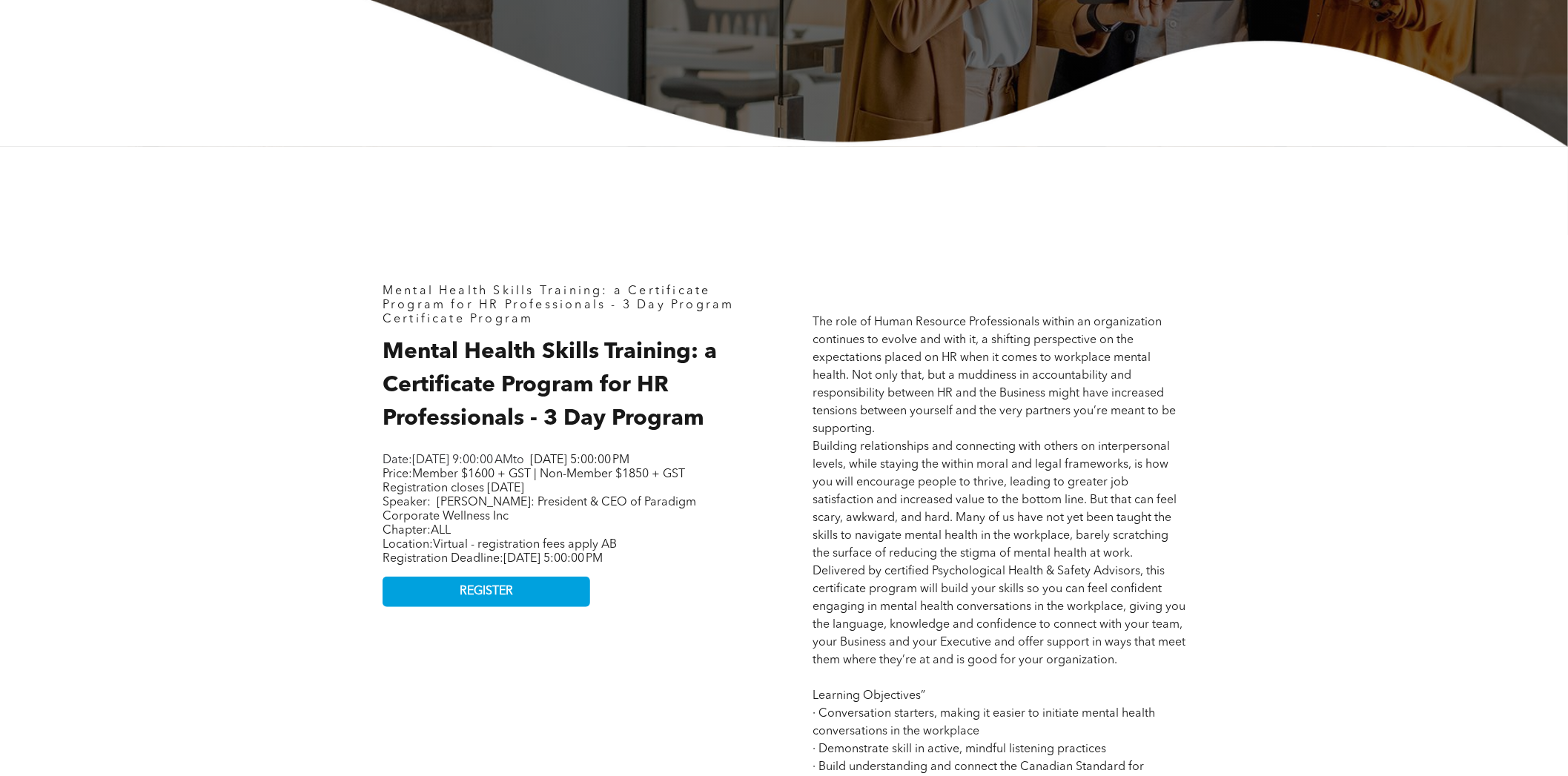
click at [1285, 605] on div "Mental Health Skills Training: a Certificate Program for HR Professionals - 3 D…" at bounding box center [784, 743] width 1568 height 1193
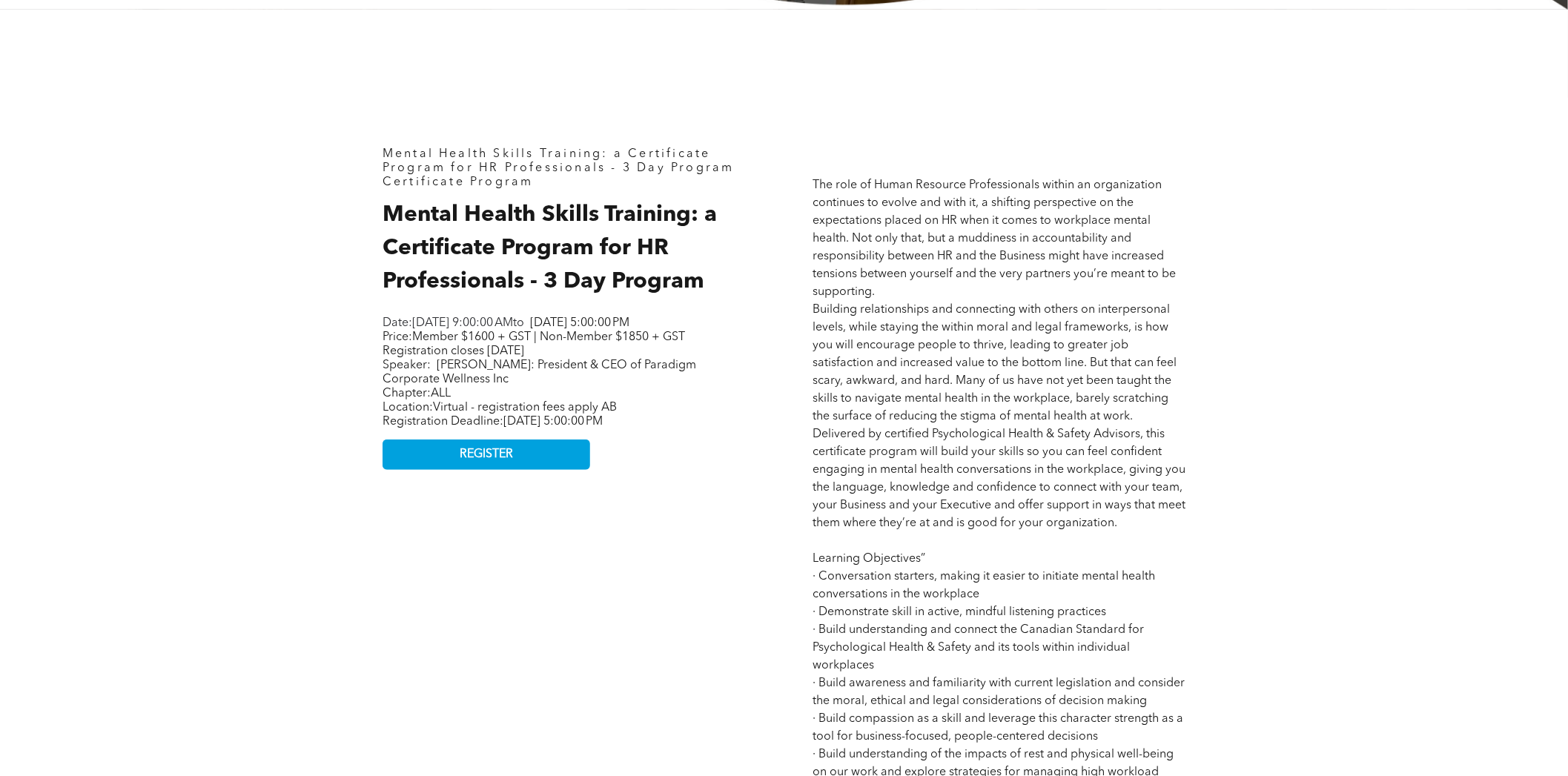
scroll to position [666, 0]
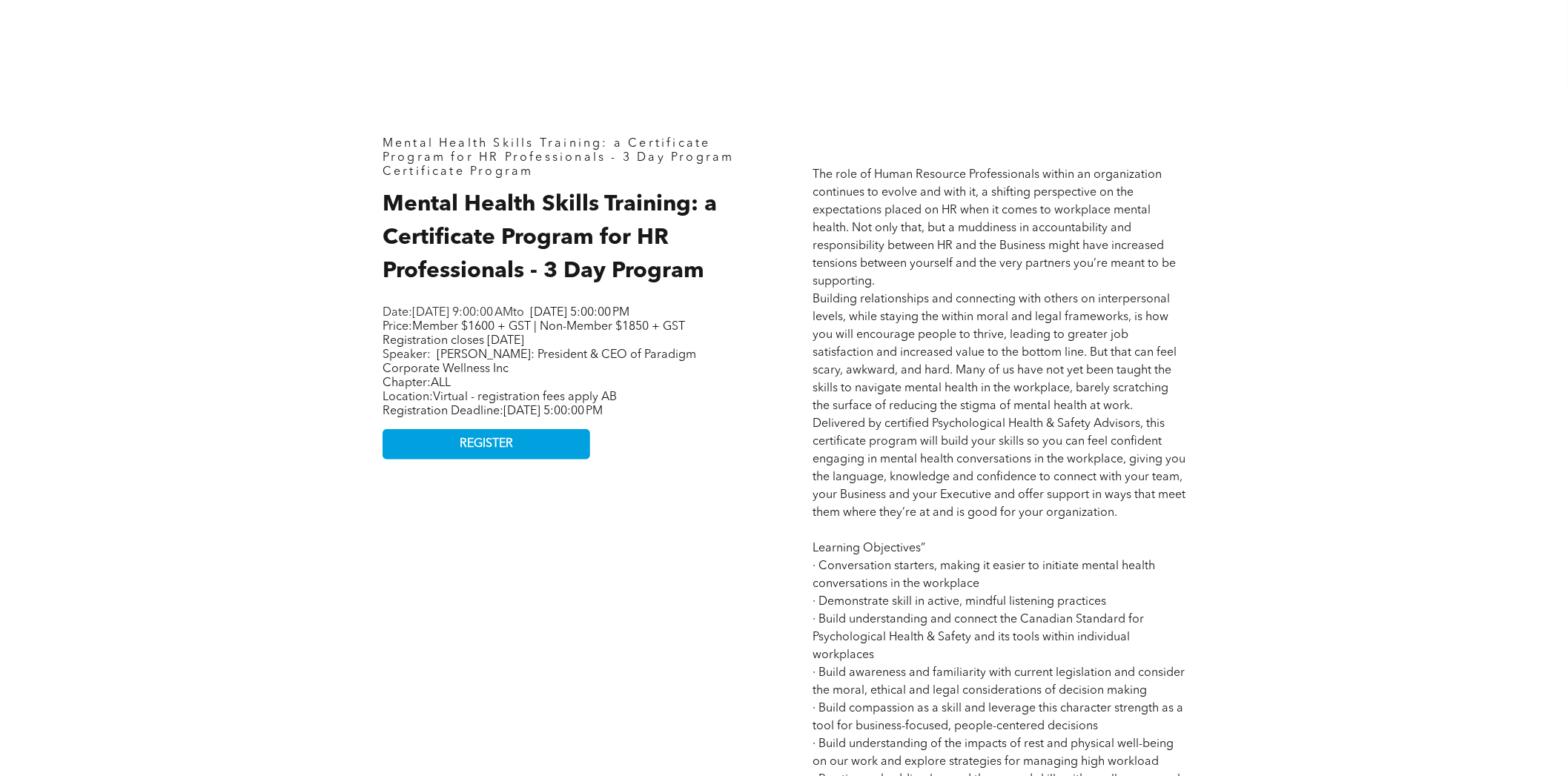
click at [549, 596] on div "Mental Health Skills Training: a Certificate Program for HR Professionals - 3 D…" at bounding box center [568, 596] width 396 height 942
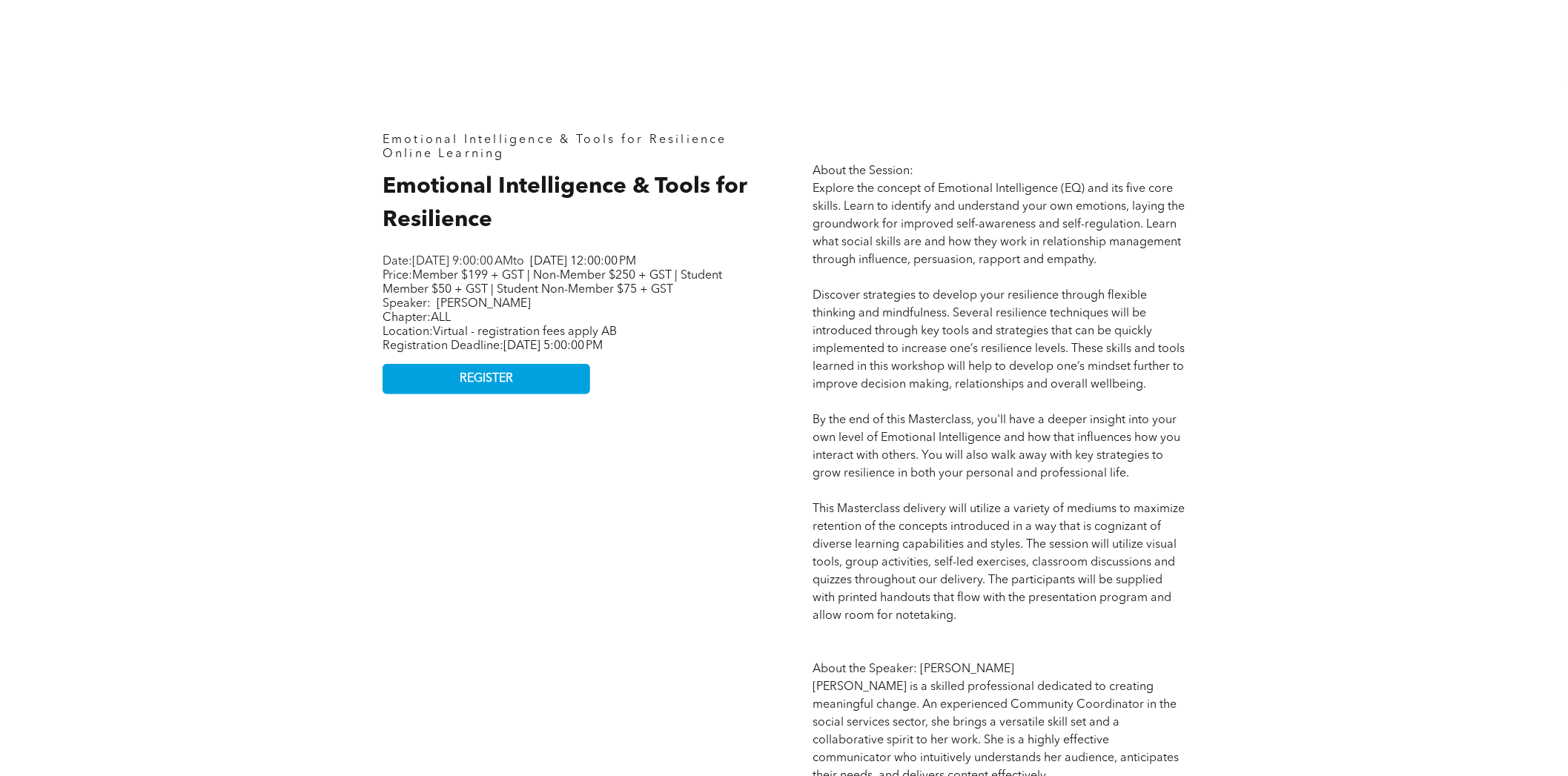
scroll to position [666, 0]
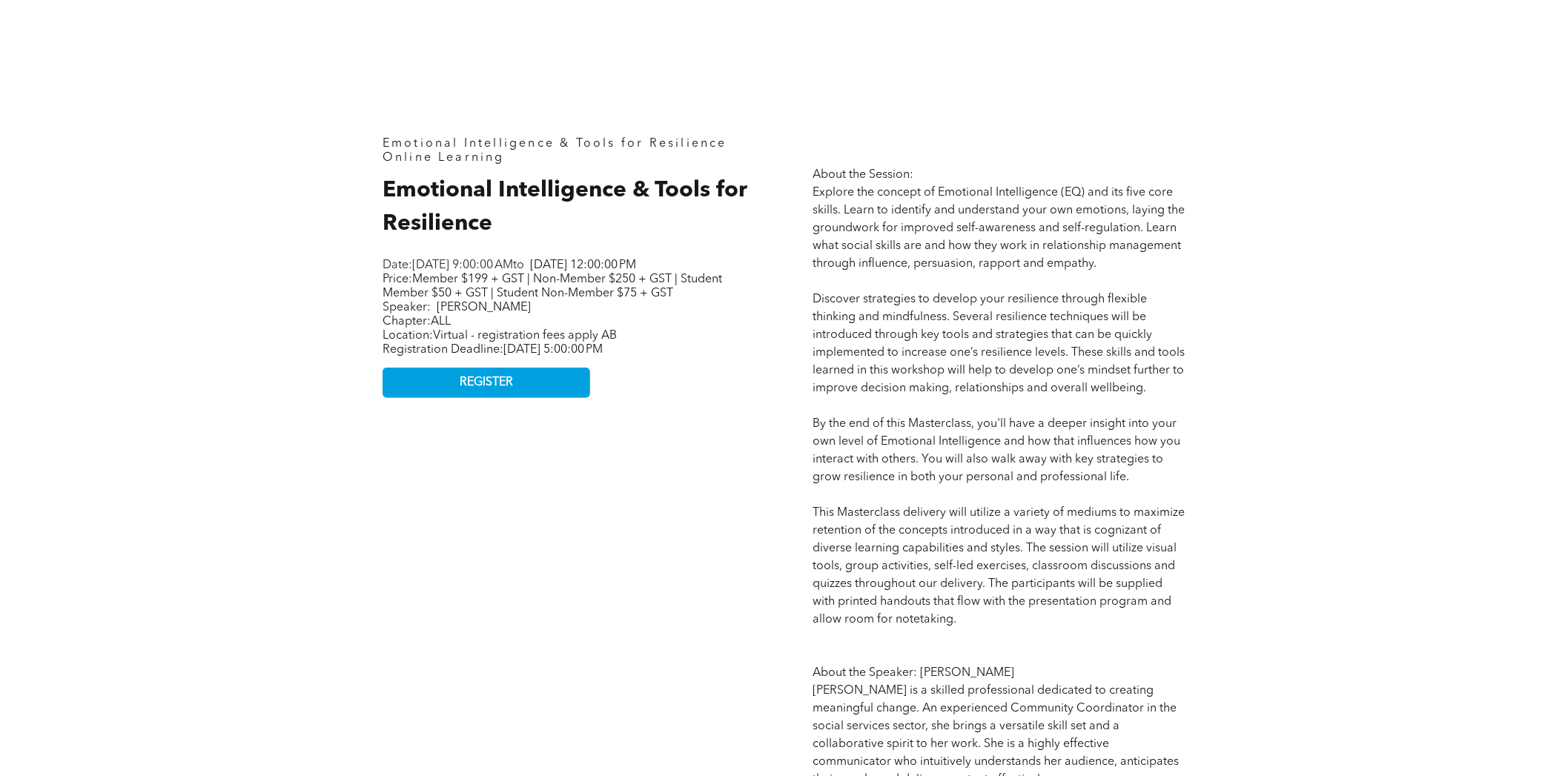
click at [671, 433] on div "Emotional Intelligence & Tools for Resilience Online Learning Emotional Intelli…" at bounding box center [568, 507] width 396 height 765
click at [355, 191] on div "Emotional Intelligence & Tools for Resilience Online Learning Emotional Intelli…" at bounding box center [784, 506] width 889 height 1015
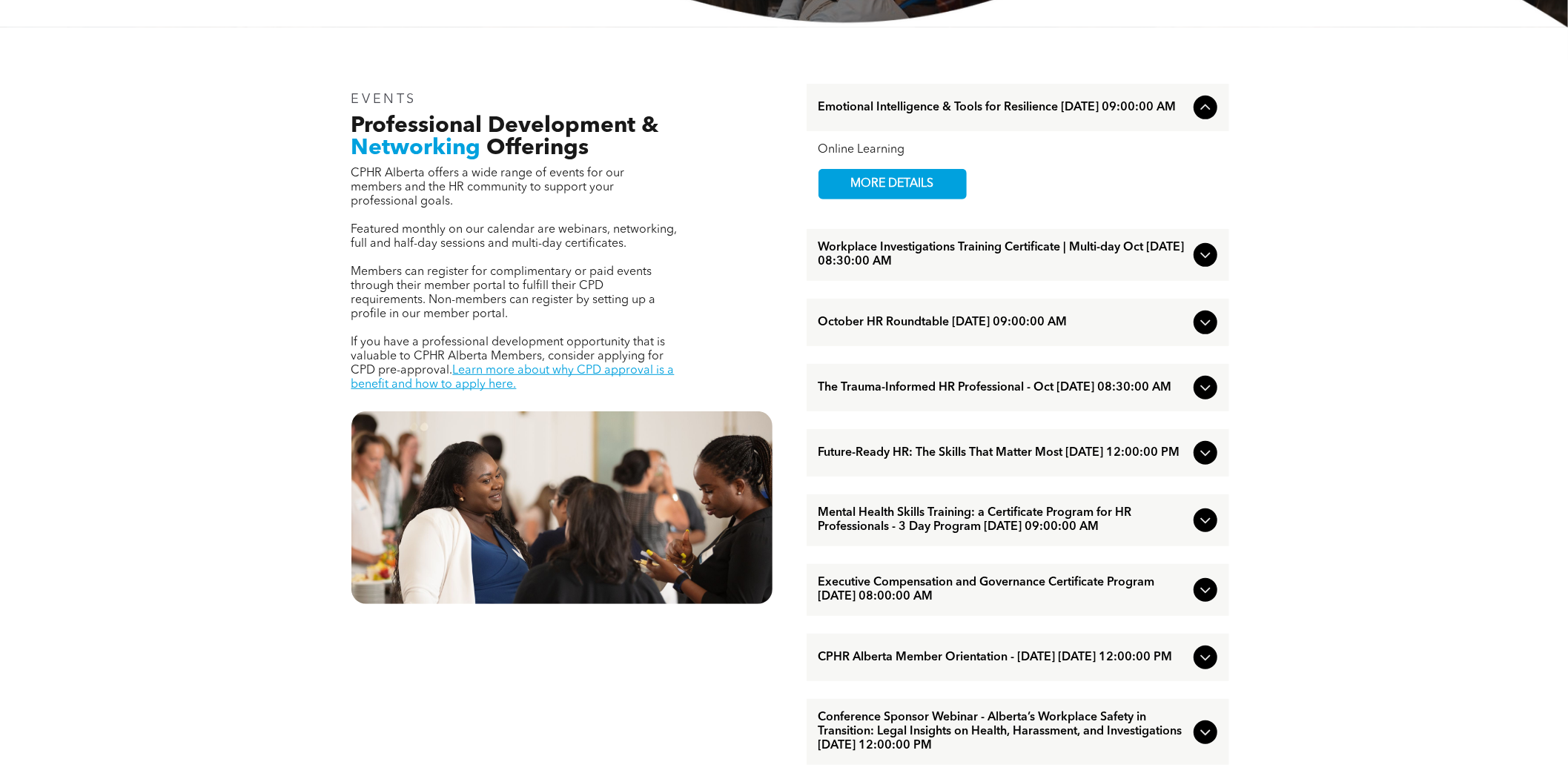
scroll to position [519, 0]
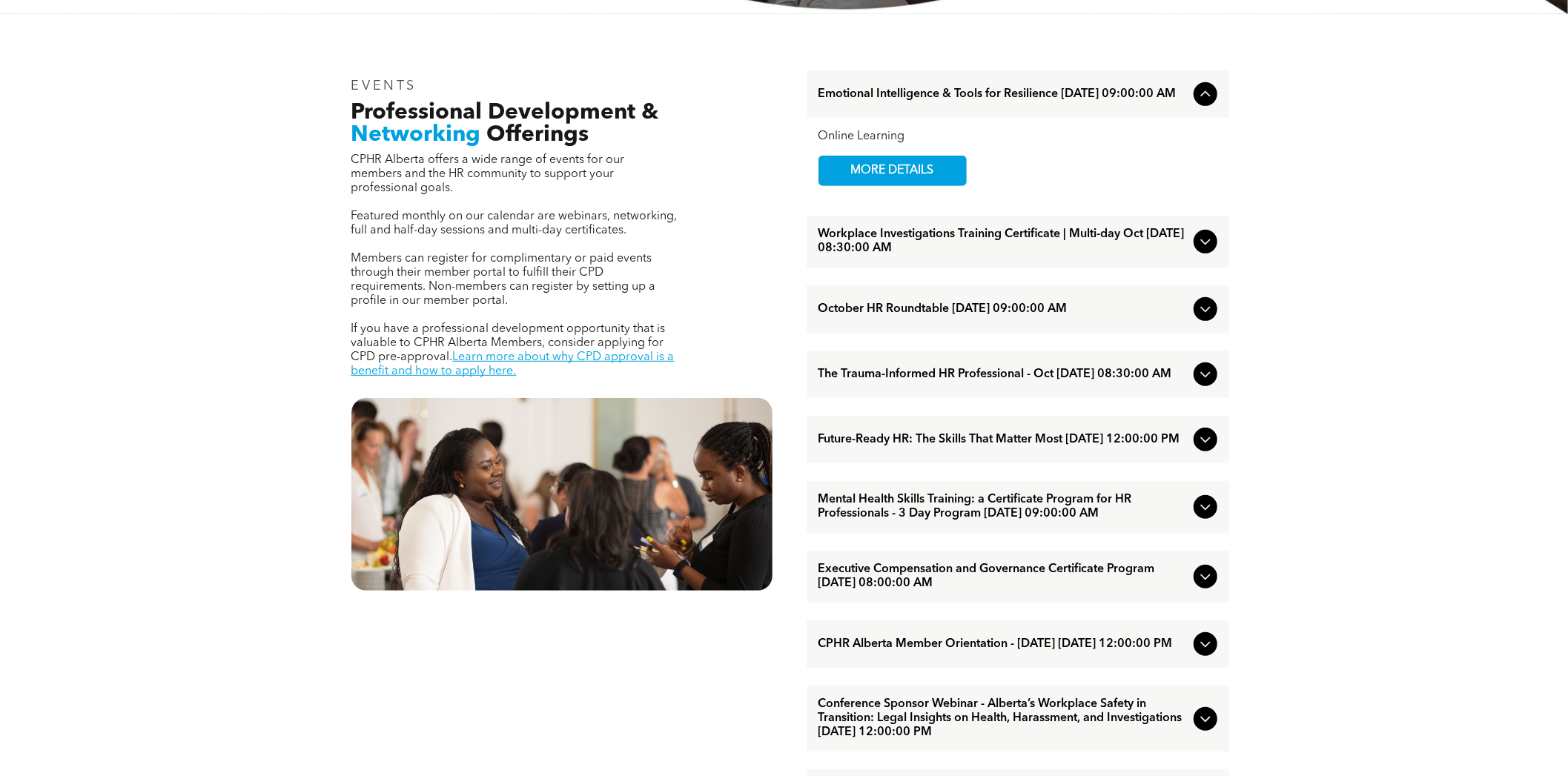
click at [989, 446] on span "Future-Ready HR: The Skills That Matter Most [DATE] 12:00:00 PM" at bounding box center [1003, 440] width 370 height 14
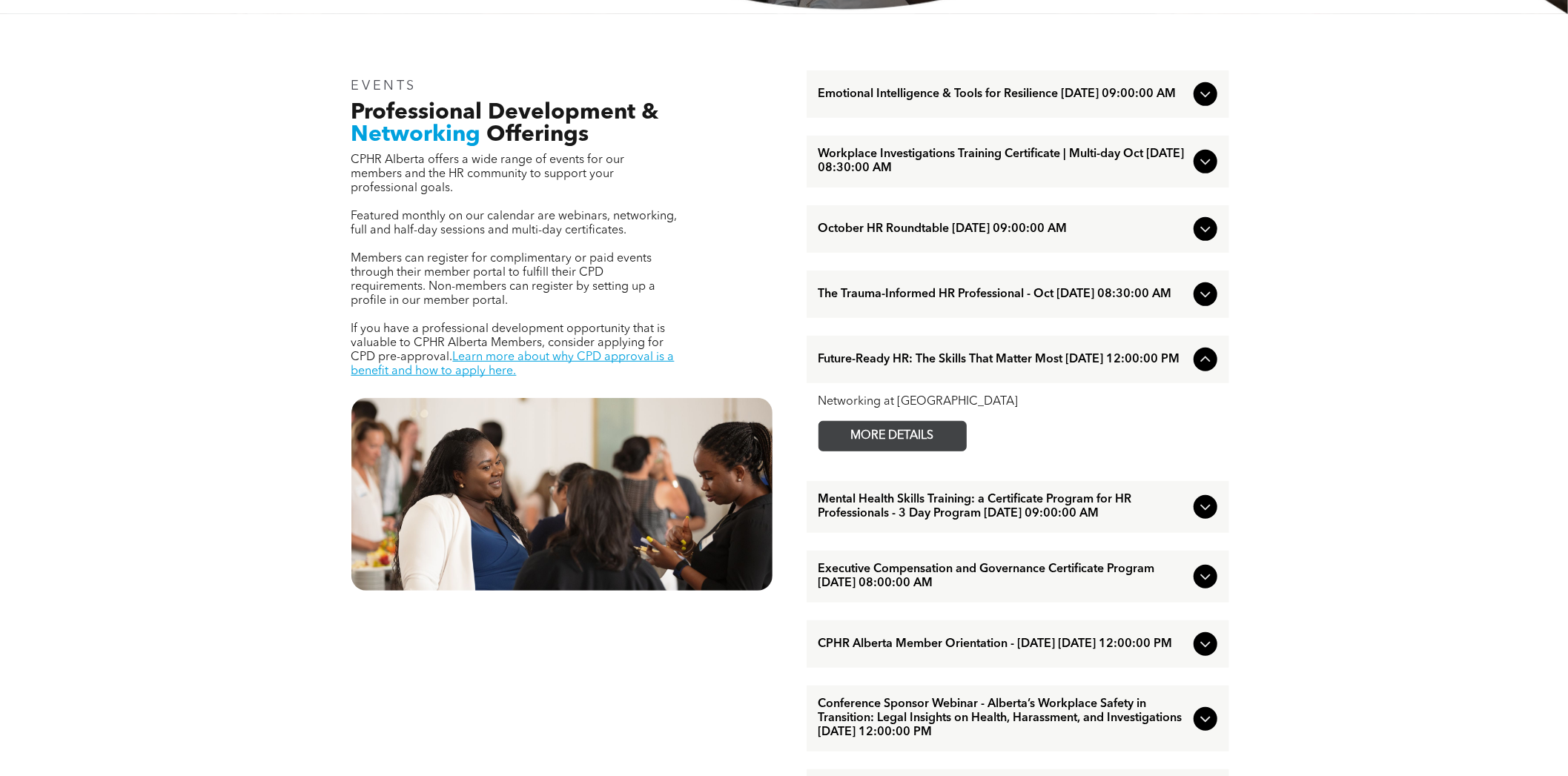
click at [872, 447] on span "MORE DETAILS" at bounding box center [892, 436] width 117 height 28
click at [1010, 102] on span "Emotional Intelligence & Tools for Resilience [DATE] 09:00:00 AM" at bounding box center [1003, 94] width 370 height 14
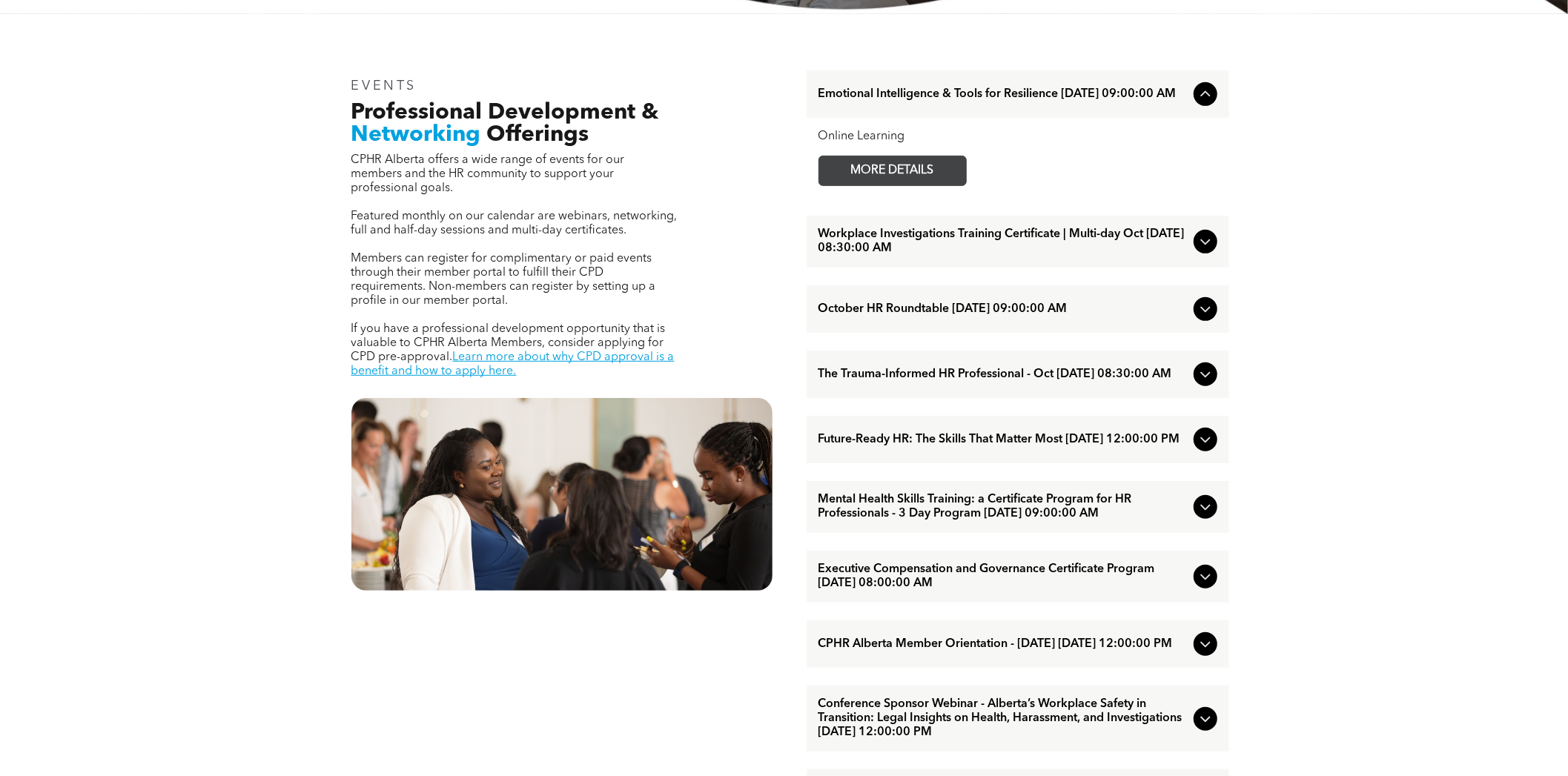
click at [942, 170] on span "MORE DETAILS" at bounding box center [892, 171] width 117 height 28
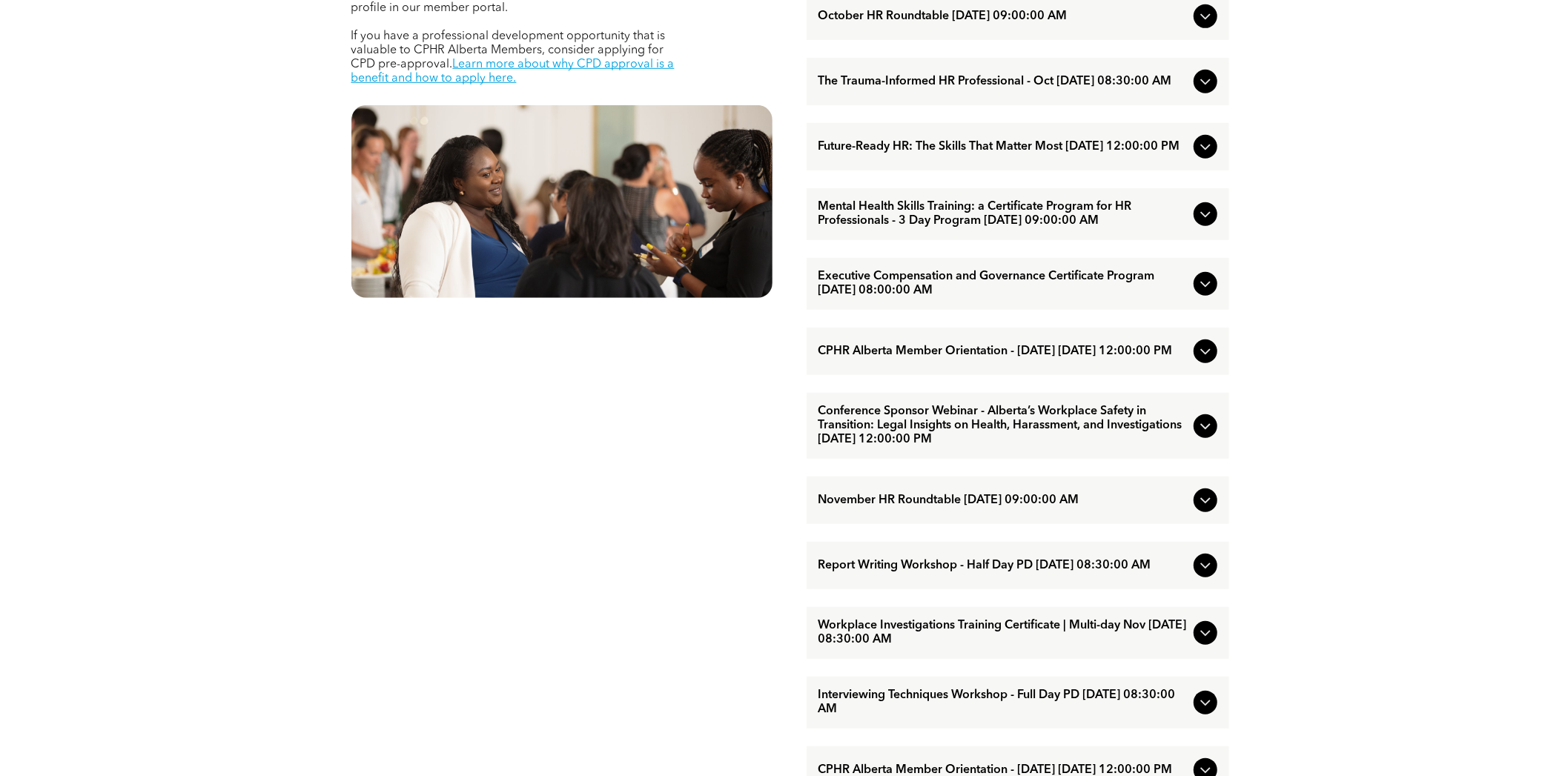
scroll to position [815, 0]
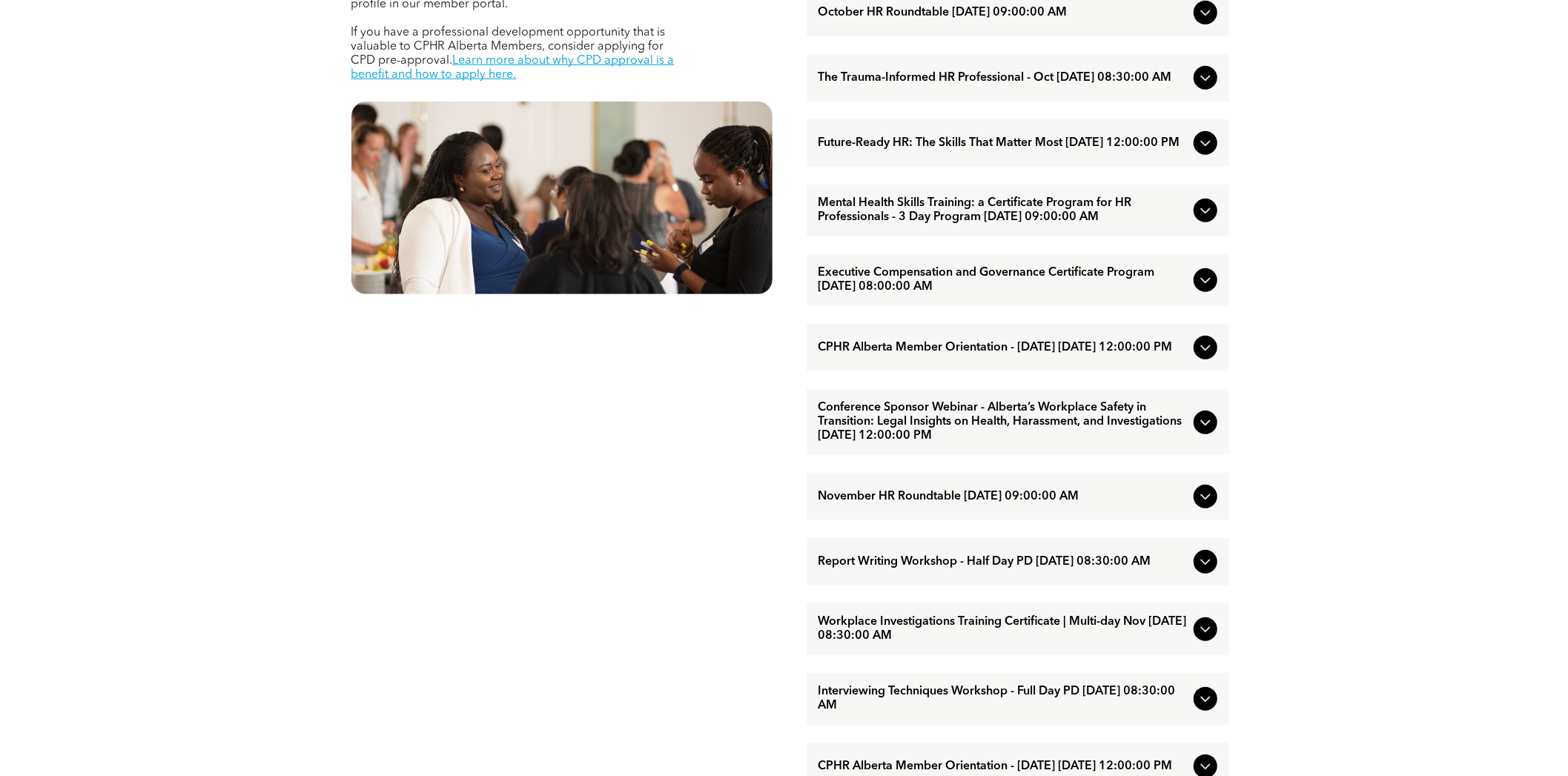
click at [1135, 294] on span "Executive Compensation and Governance Certificate Program [DATE] 08:00:00 AM" at bounding box center [1003, 280] width 370 height 28
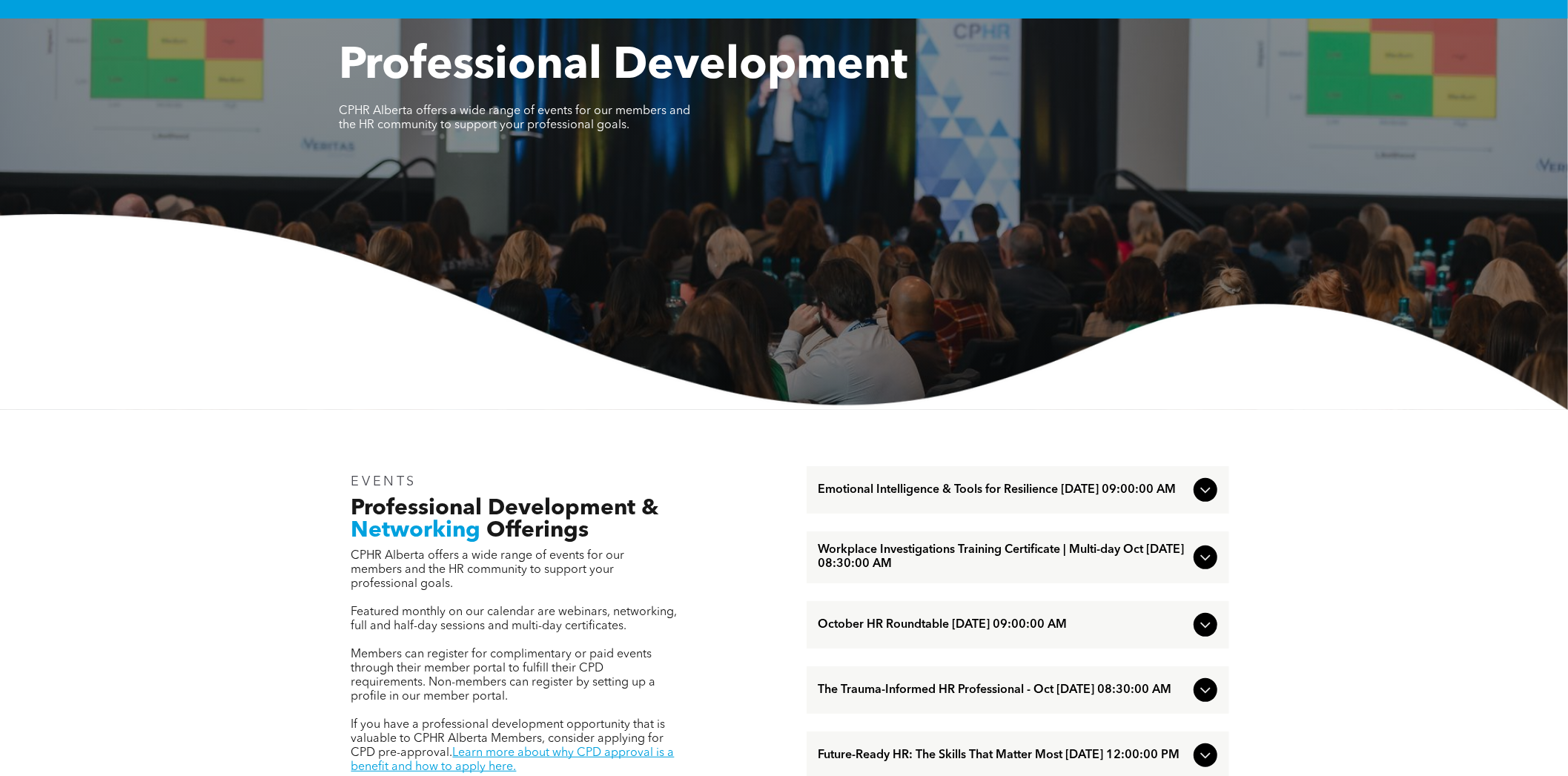
scroll to position [295, 0]
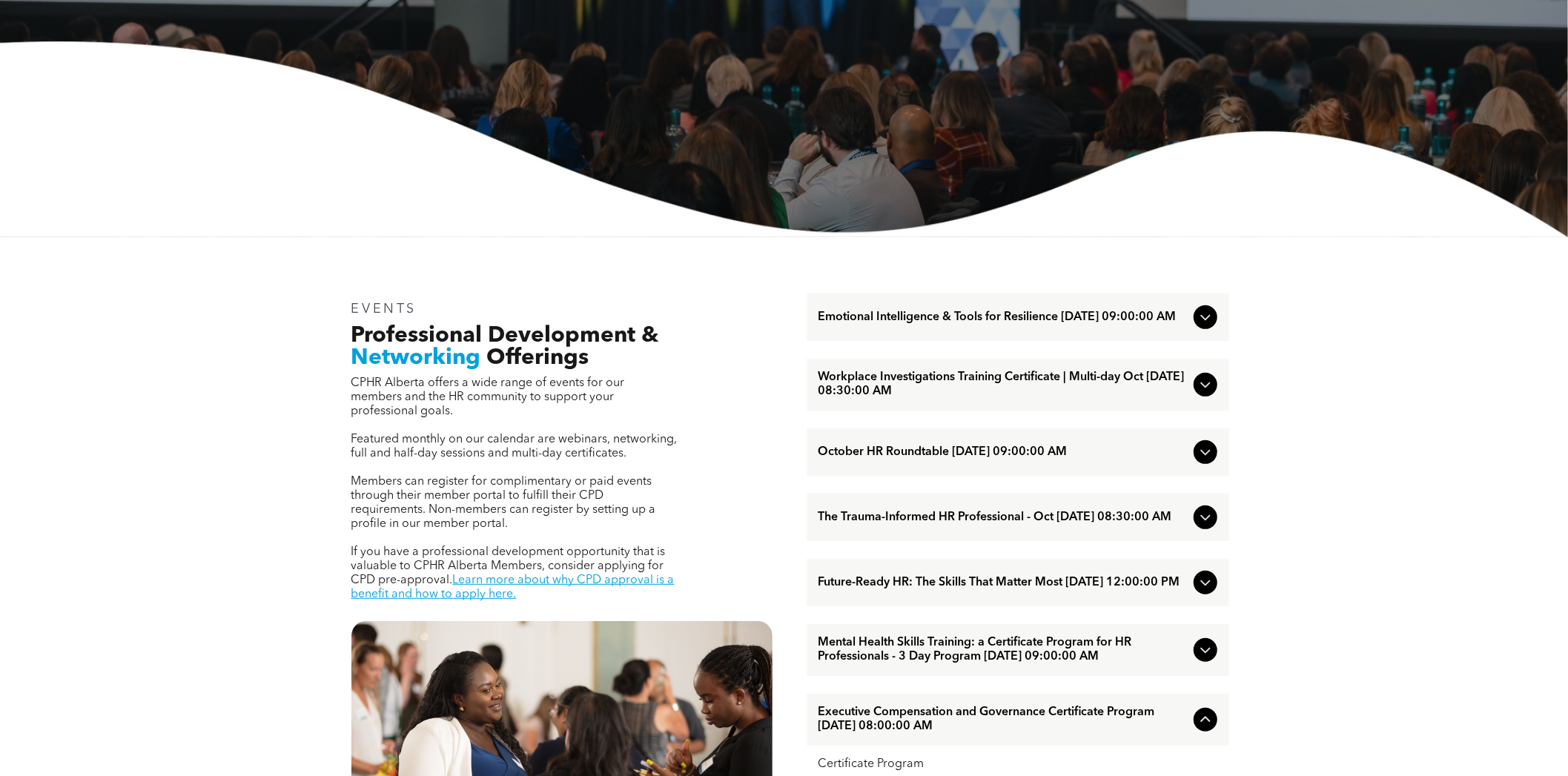
click at [985, 325] on span "Emotional Intelligence & Tools for Resilience [DATE] 09:00:00 AM" at bounding box center [1003, 317] width 370 height 14
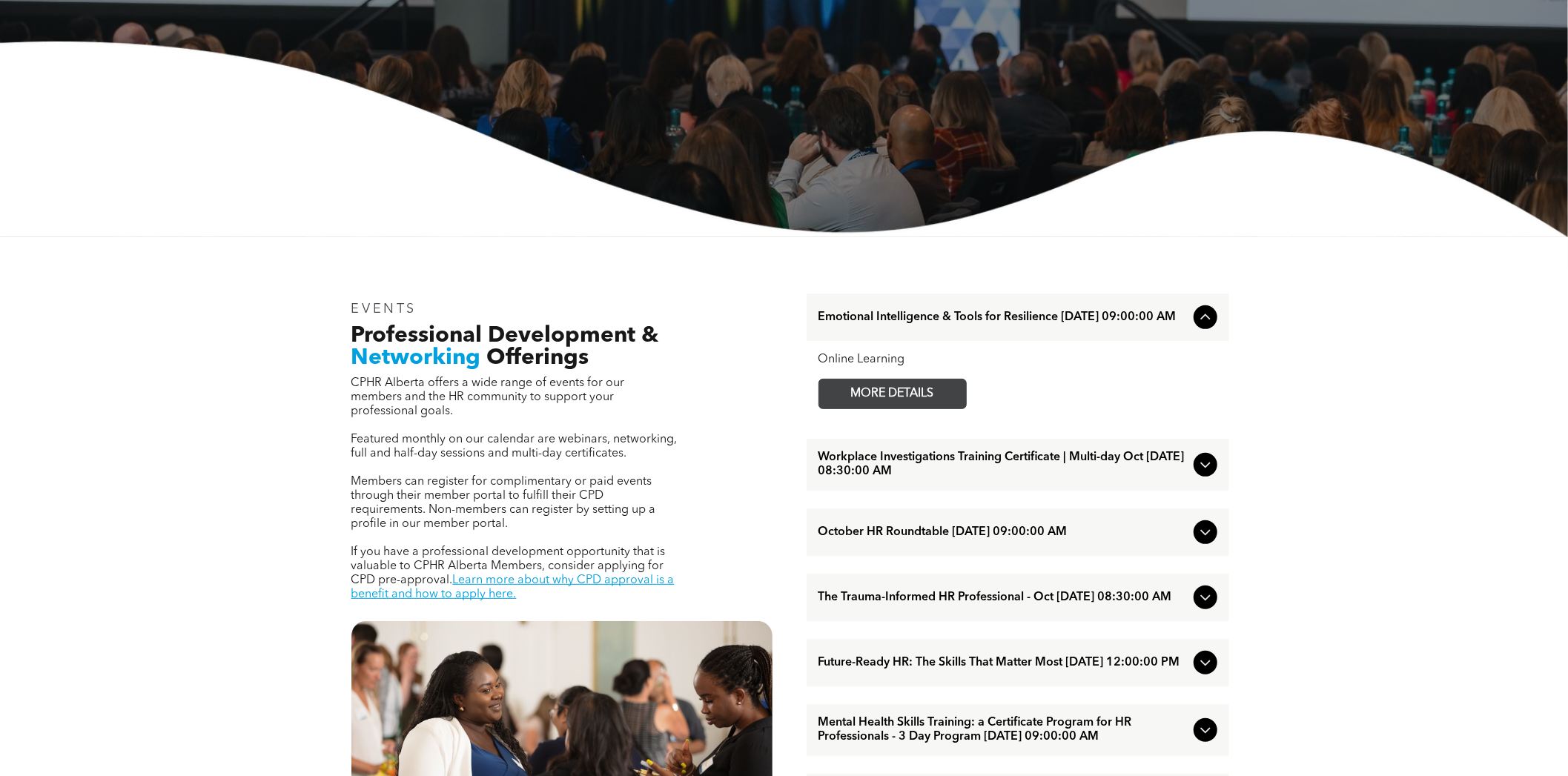
click at [914, 390] on span "MORE DETAILS" at bounding box center [892, 393] width 117 height 28
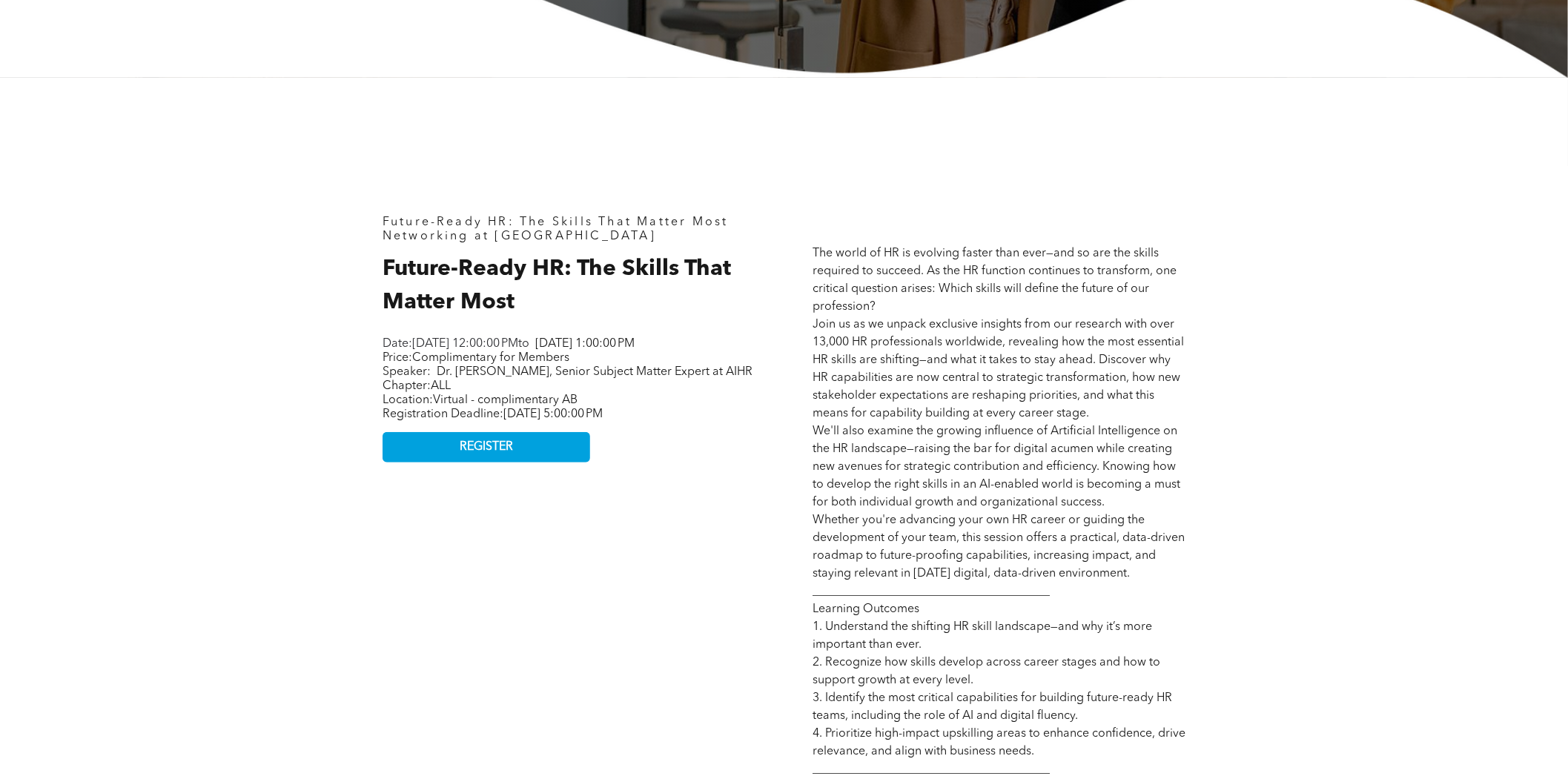
scroll to position [741, 0]
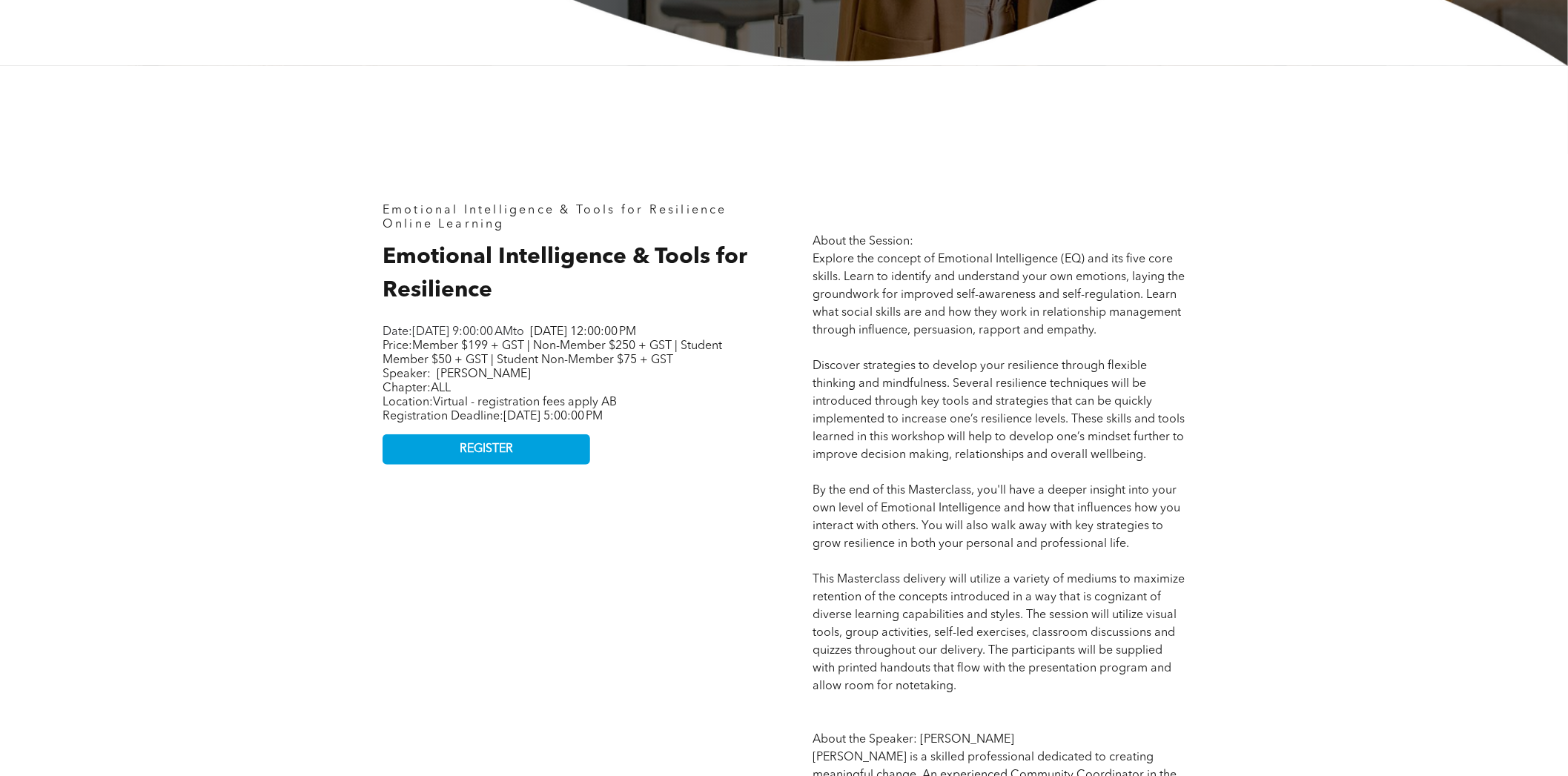
scroll to position [592, 0]
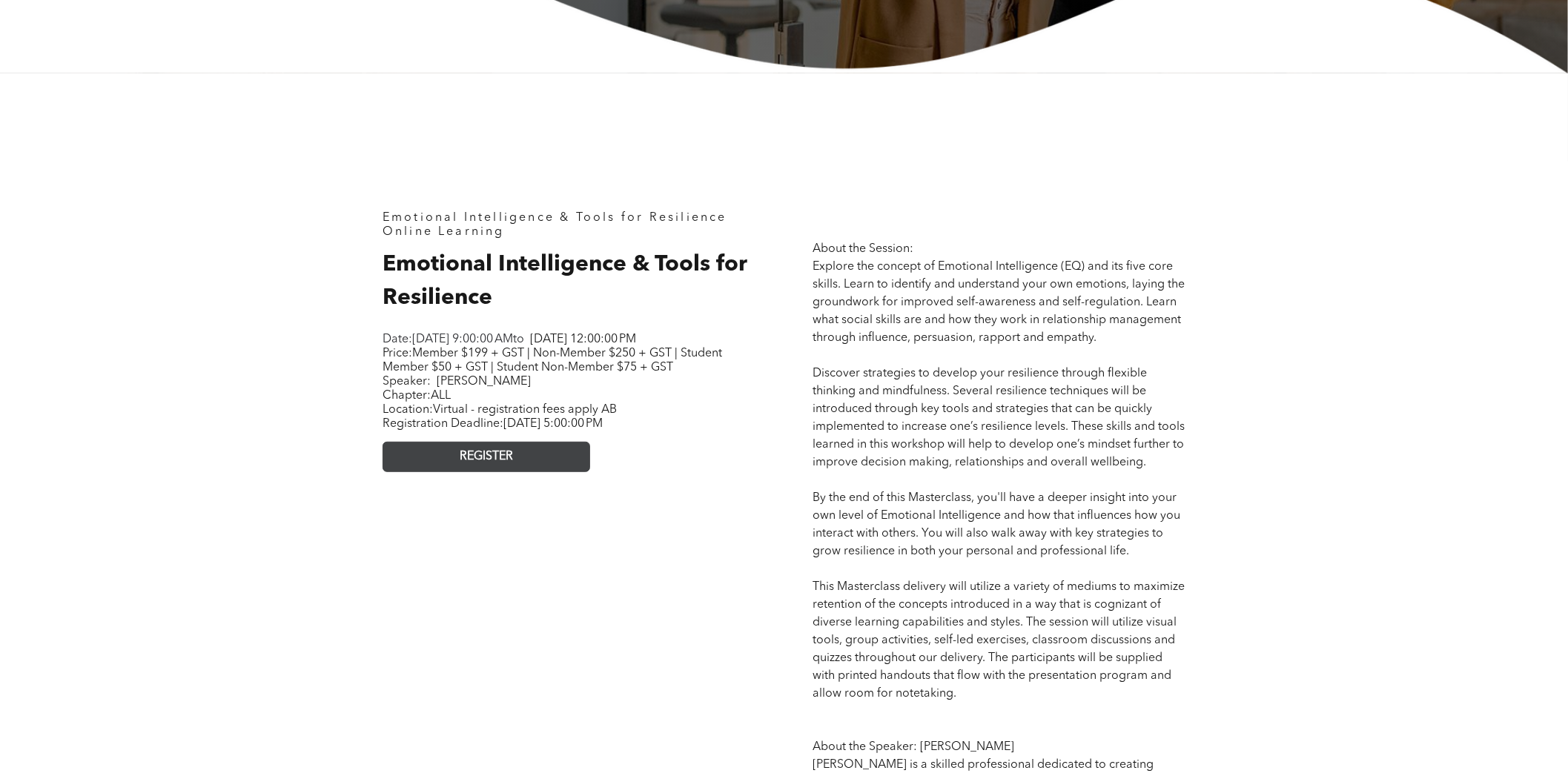
click at [488, 464] on link "REGISTER" at bounding box center [487, 457] width 207 height 30
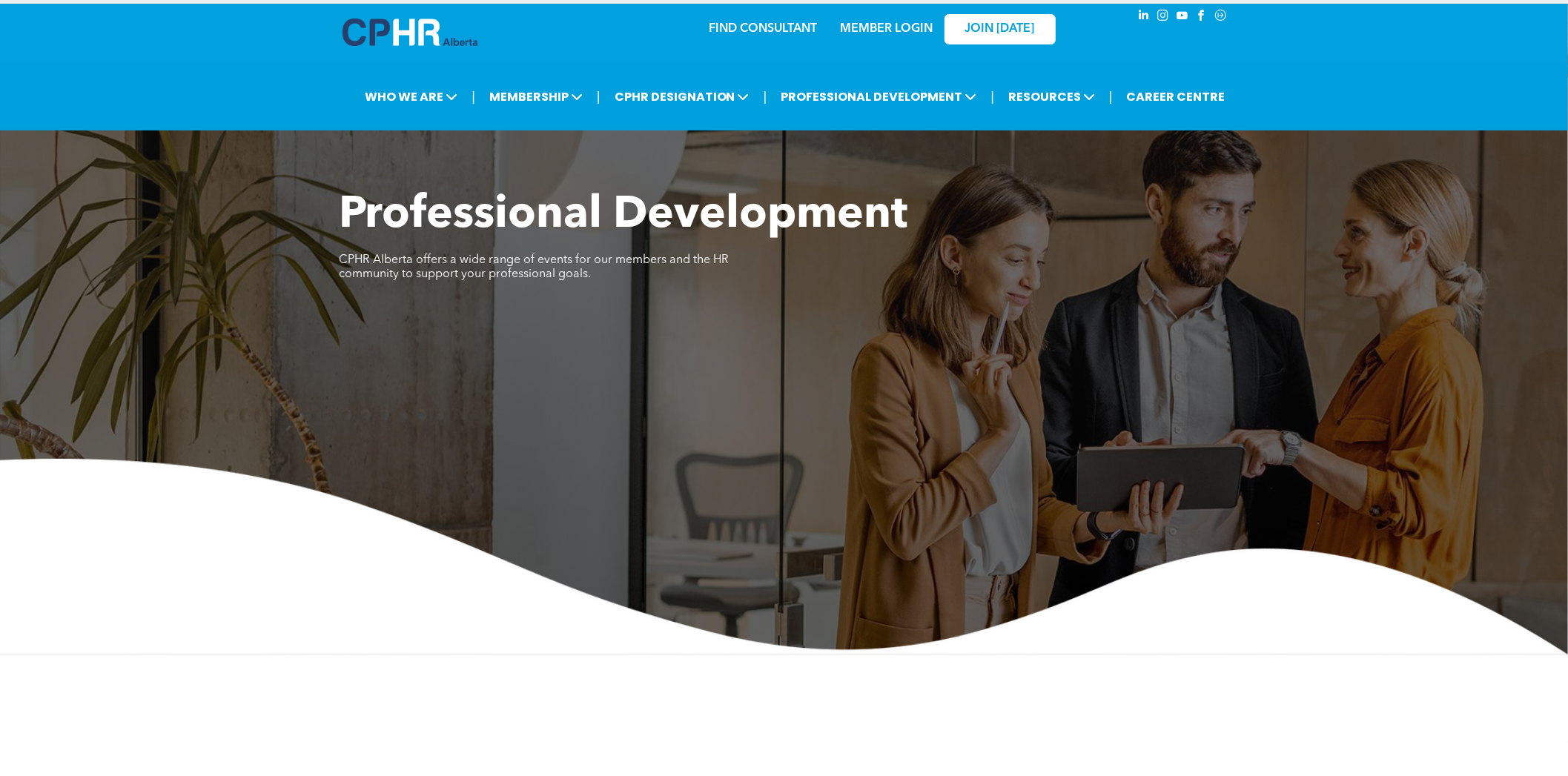
scroll to position [0, 0]
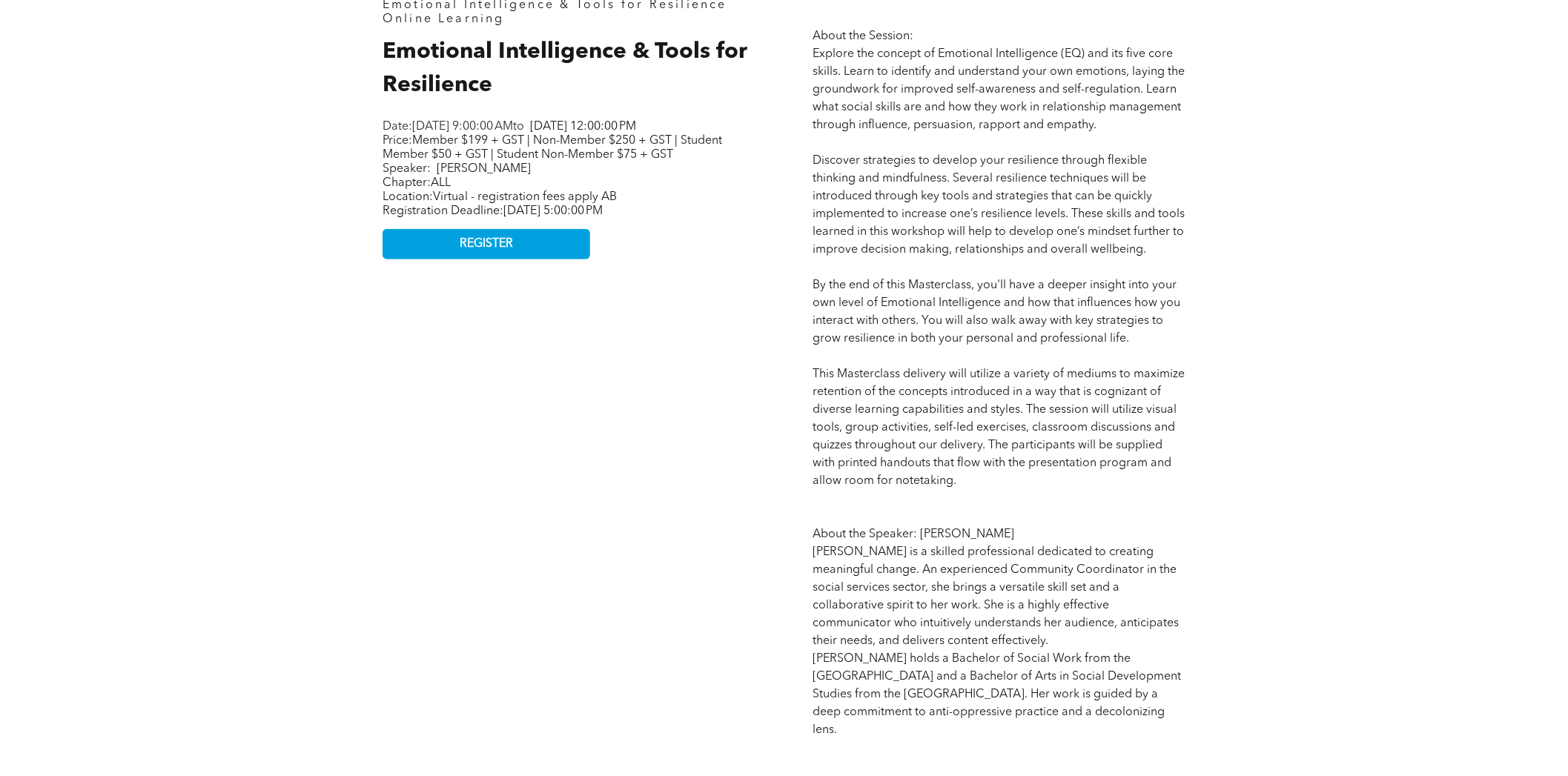
scroll to position [815, 0]
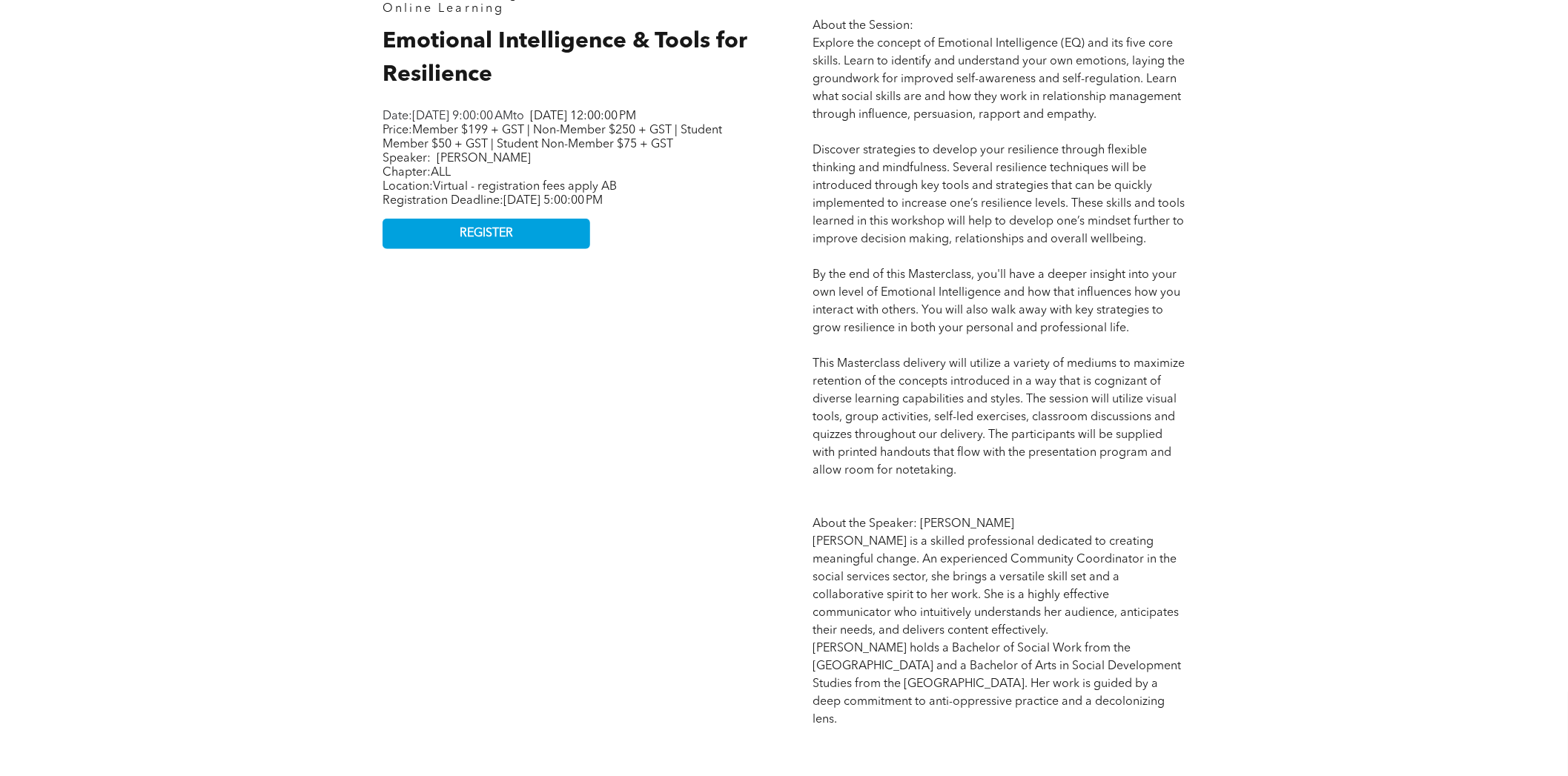
click at [724, 380] on div "Emotional Intelligence & Tools for Resilience Online Learning Emotional Intelli…" at bounding box center [568, 358] width 396 height 765
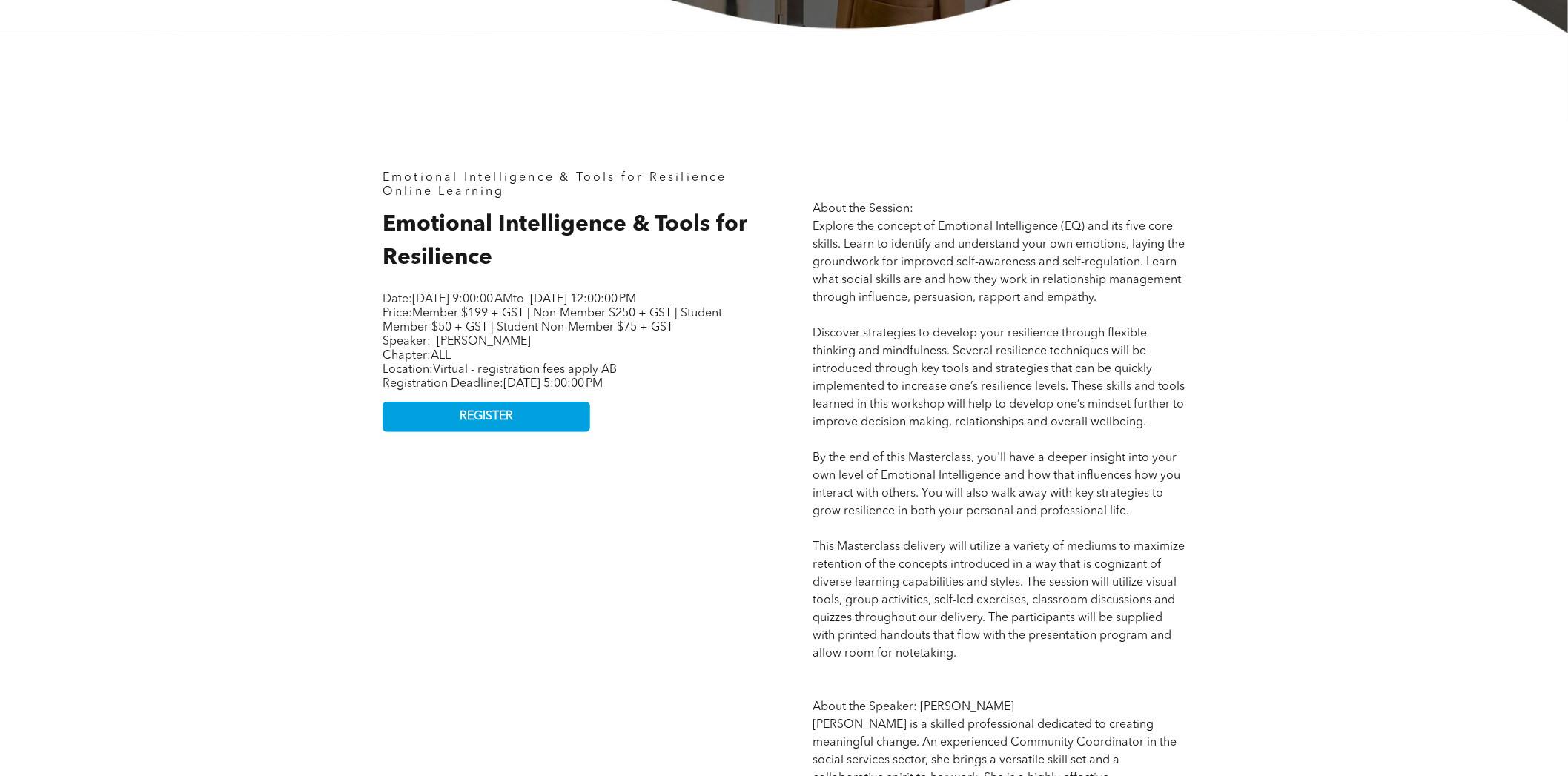
scroll to position [666, 0]
